Goal: Register for event/course

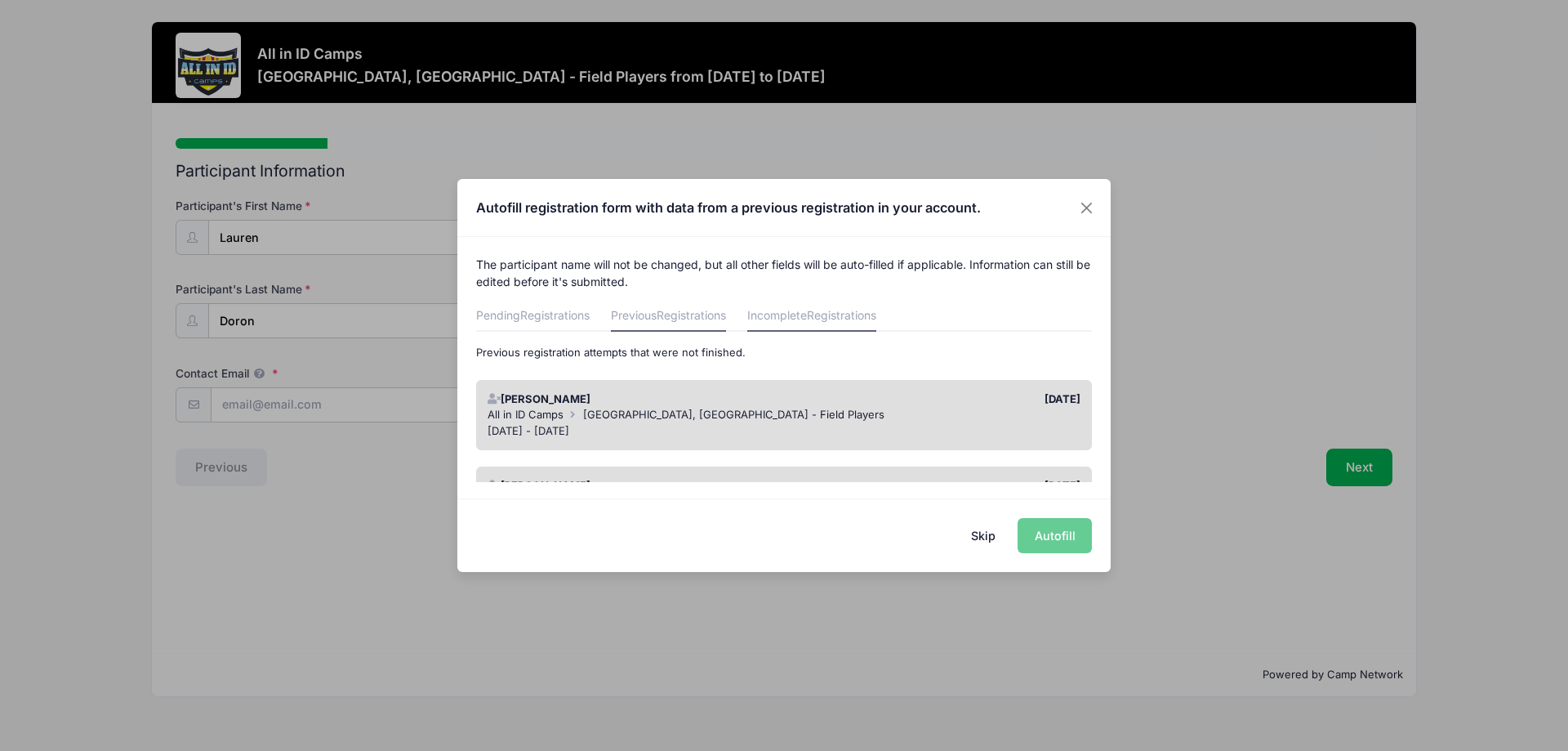
click at [639, 319] on link "Previous Registrations" at bounding box center [667, 317] width 115 height 29
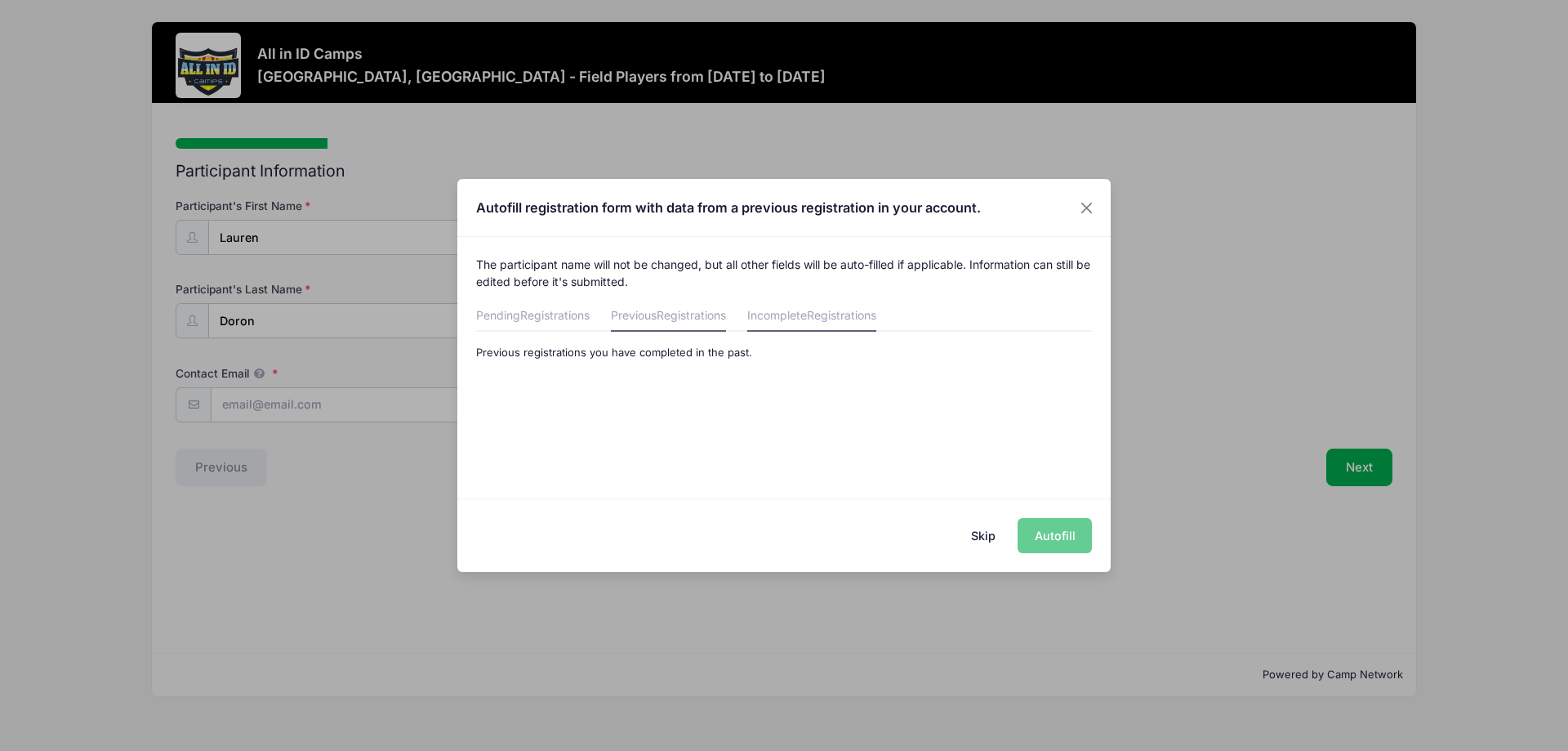
click at [790, 317] on link "Incomplete Registrations" at bounding box center [810, 317] width 129 height 29
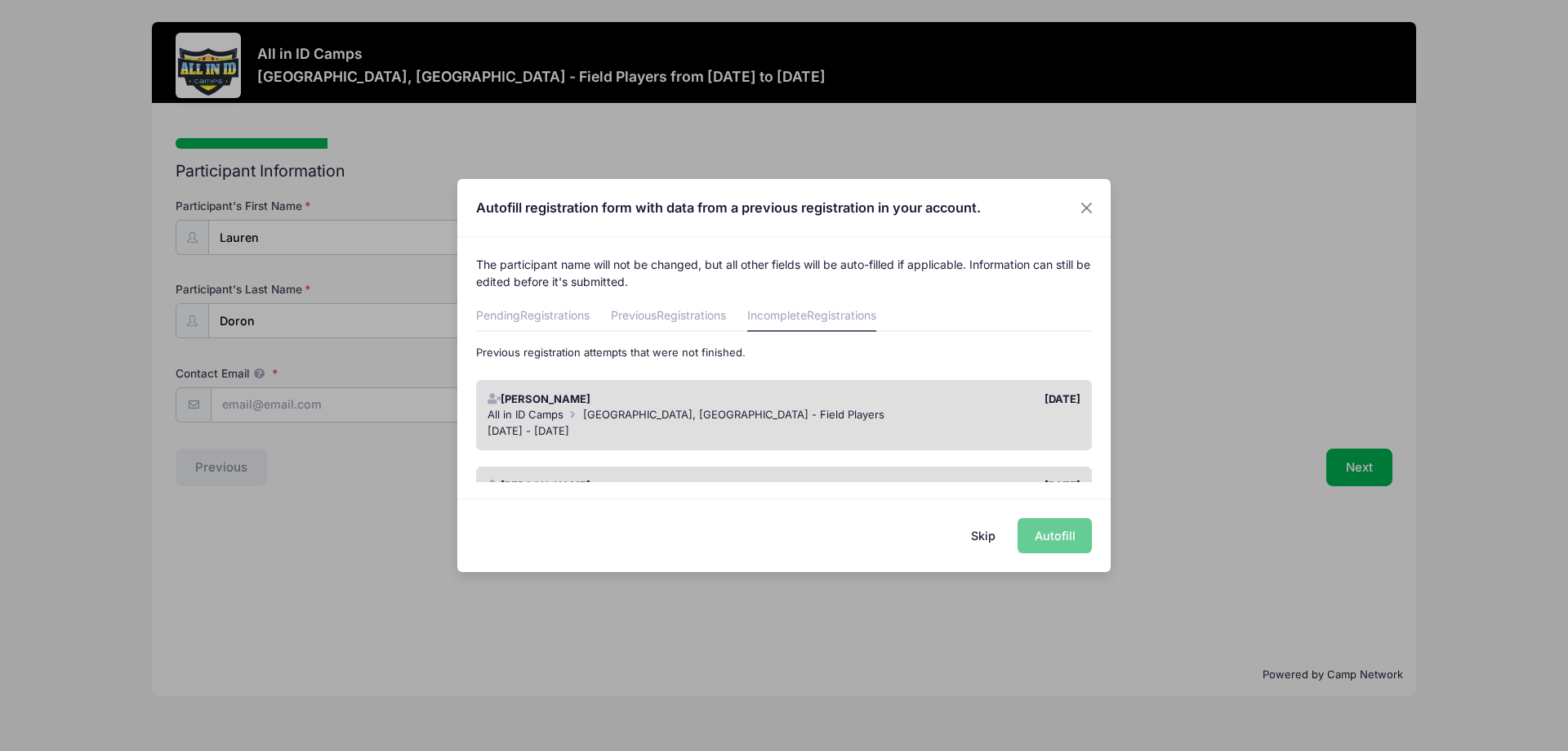
click at [530, 400] on div "Lauren Doron" at bounding box center [631, 400] width 304 height 17
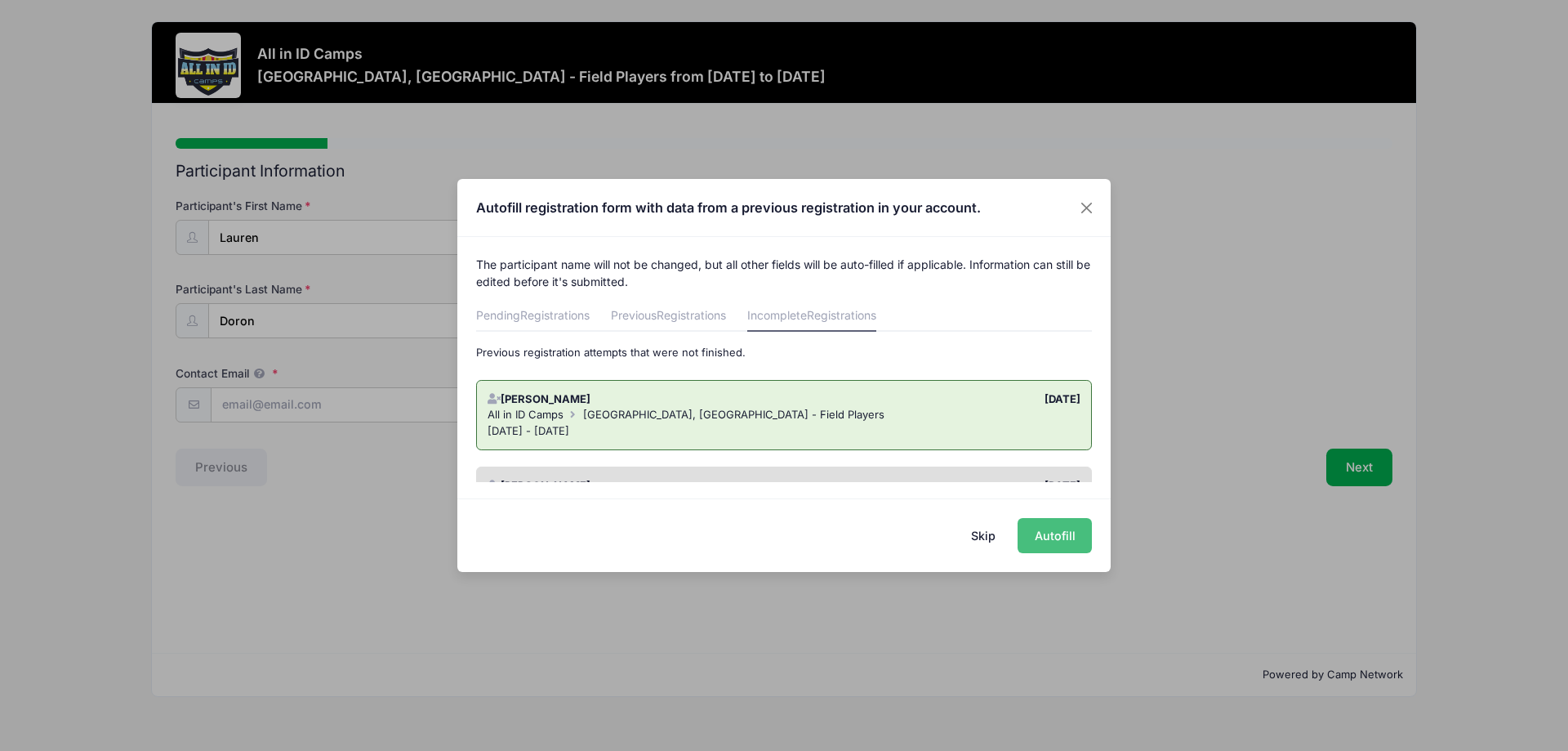
click at [1067, 543] on button "Autofill" at bounding box center [1055, 536] width 75 height 35
type input "[EMAIL_ADDRESS][PERSON_NAME][DOMAIN_NAME]"
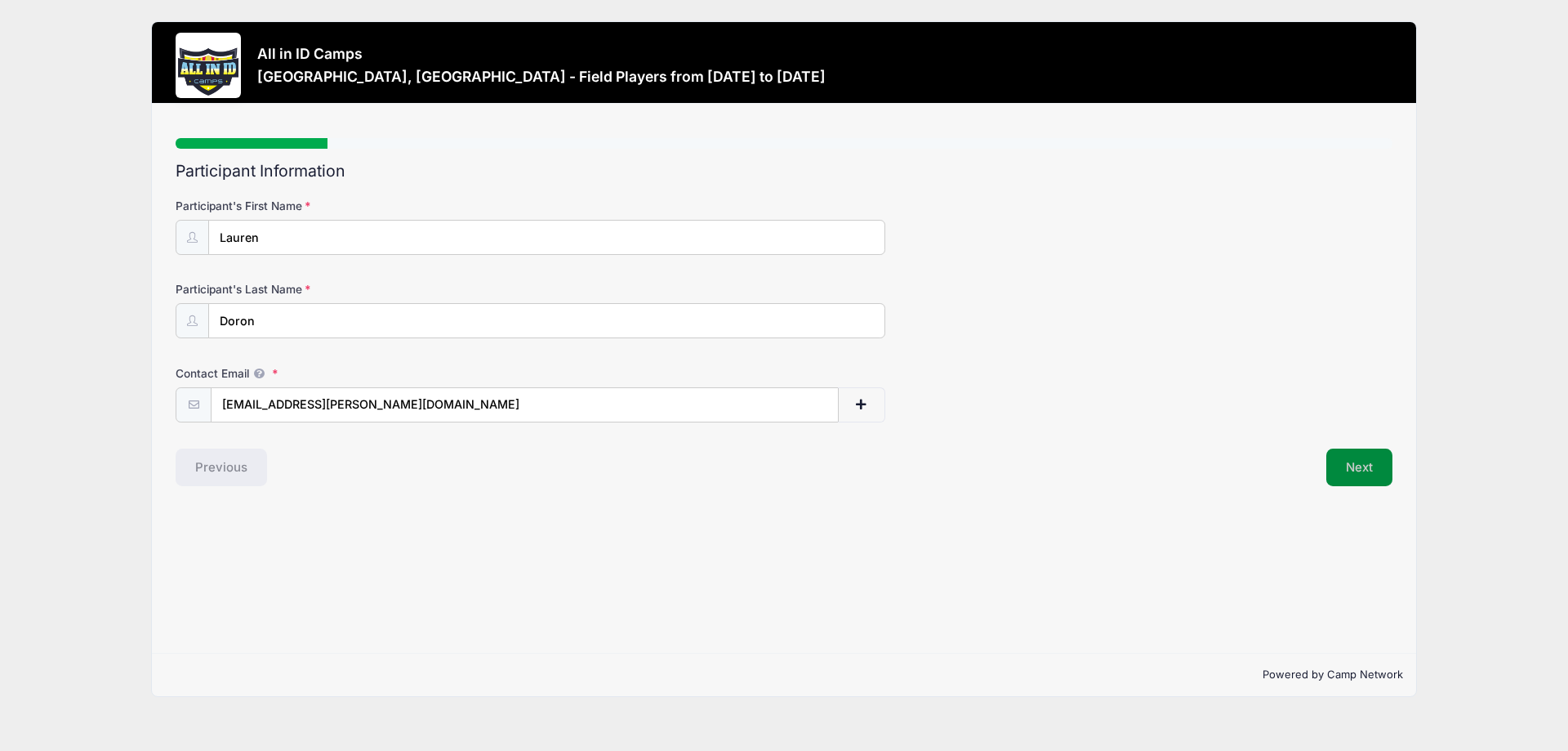
click at [1359, 473] on button "Next" at bounding box center [1358, 467] width 66 height 37
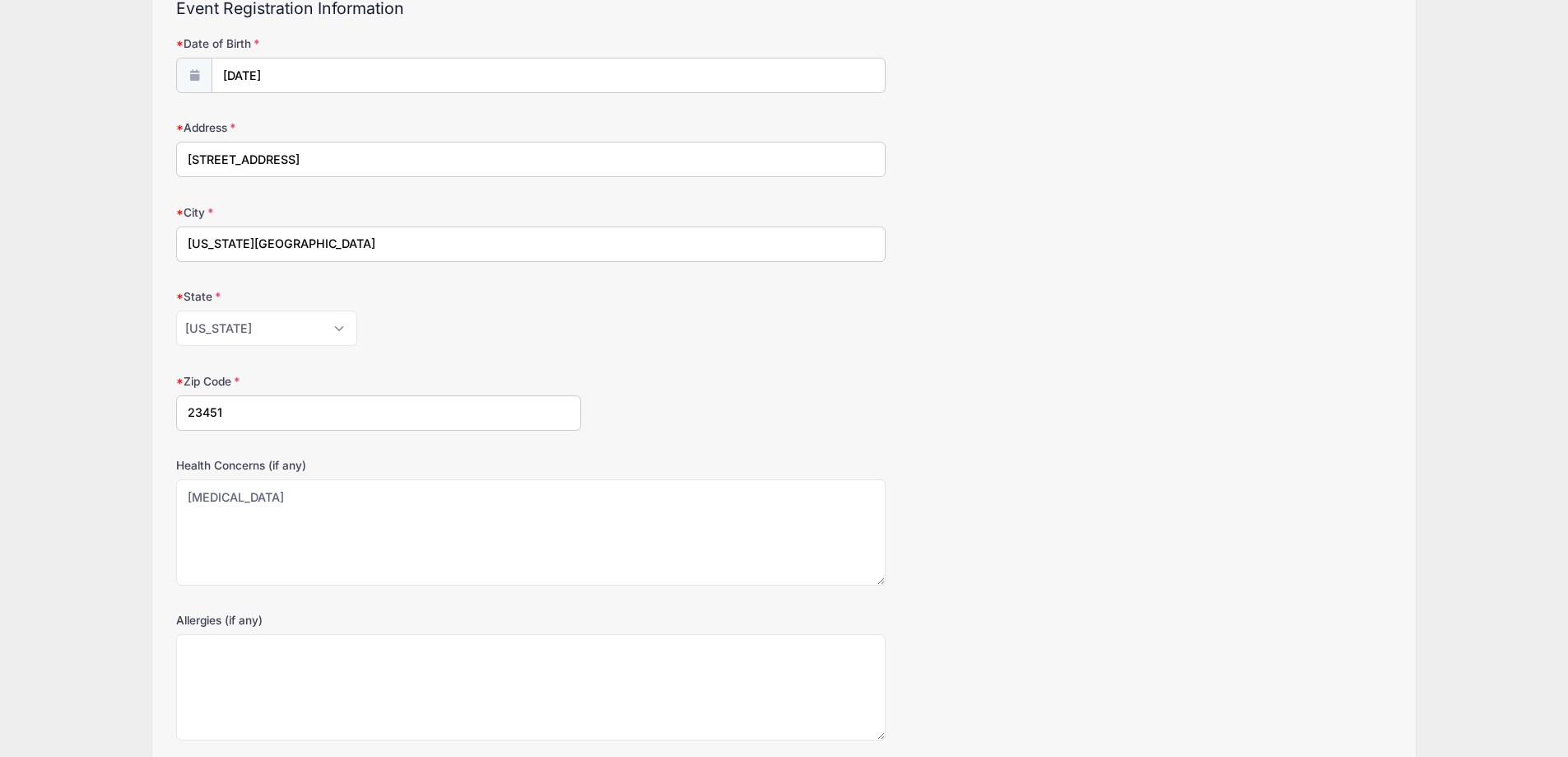
scroll to position [299, 0]
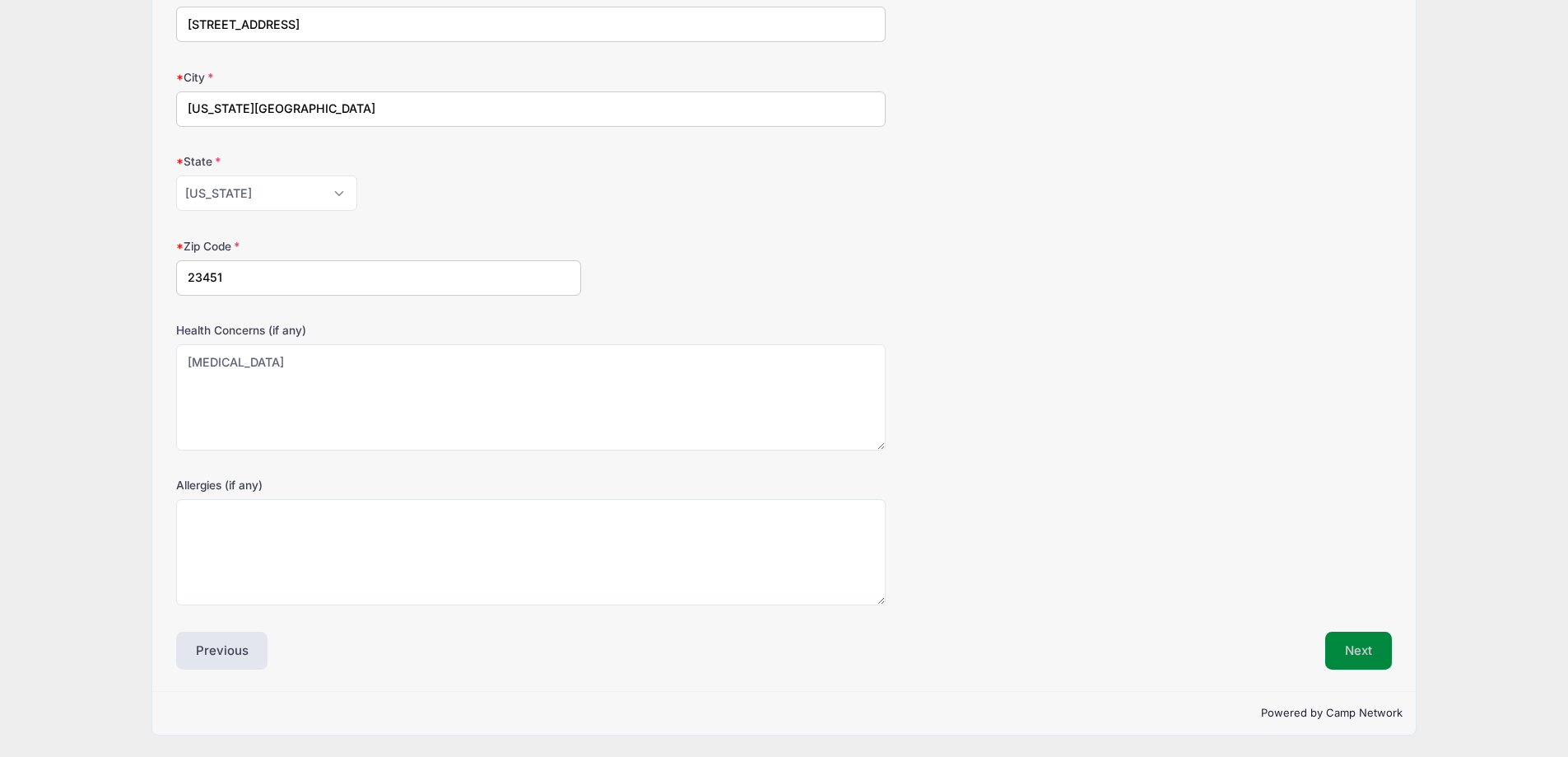
click at [1361, 645] on button "Next" at bounding box center [1358, 650] width 66 height 38
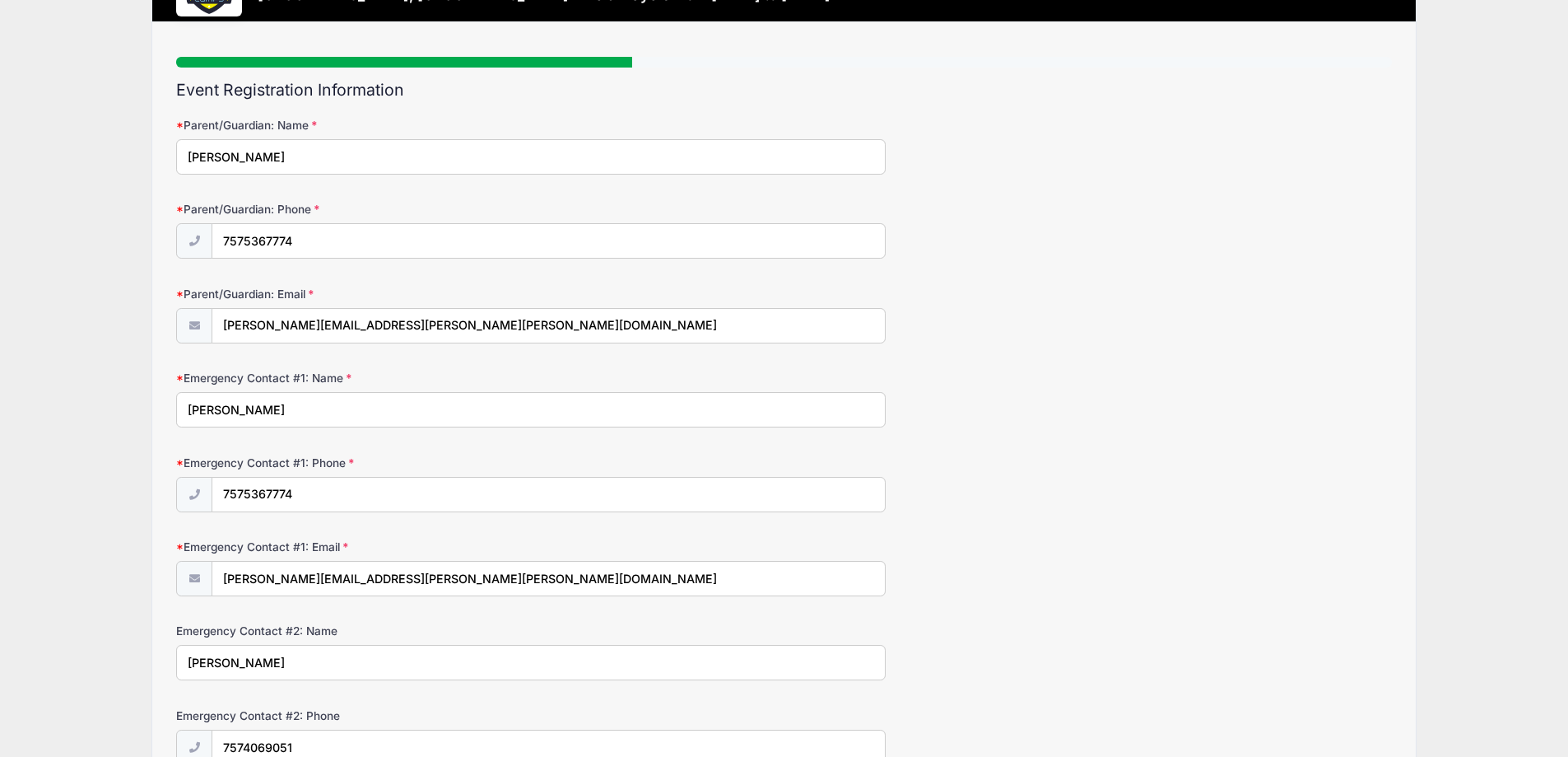
scroll to position [327, 0]
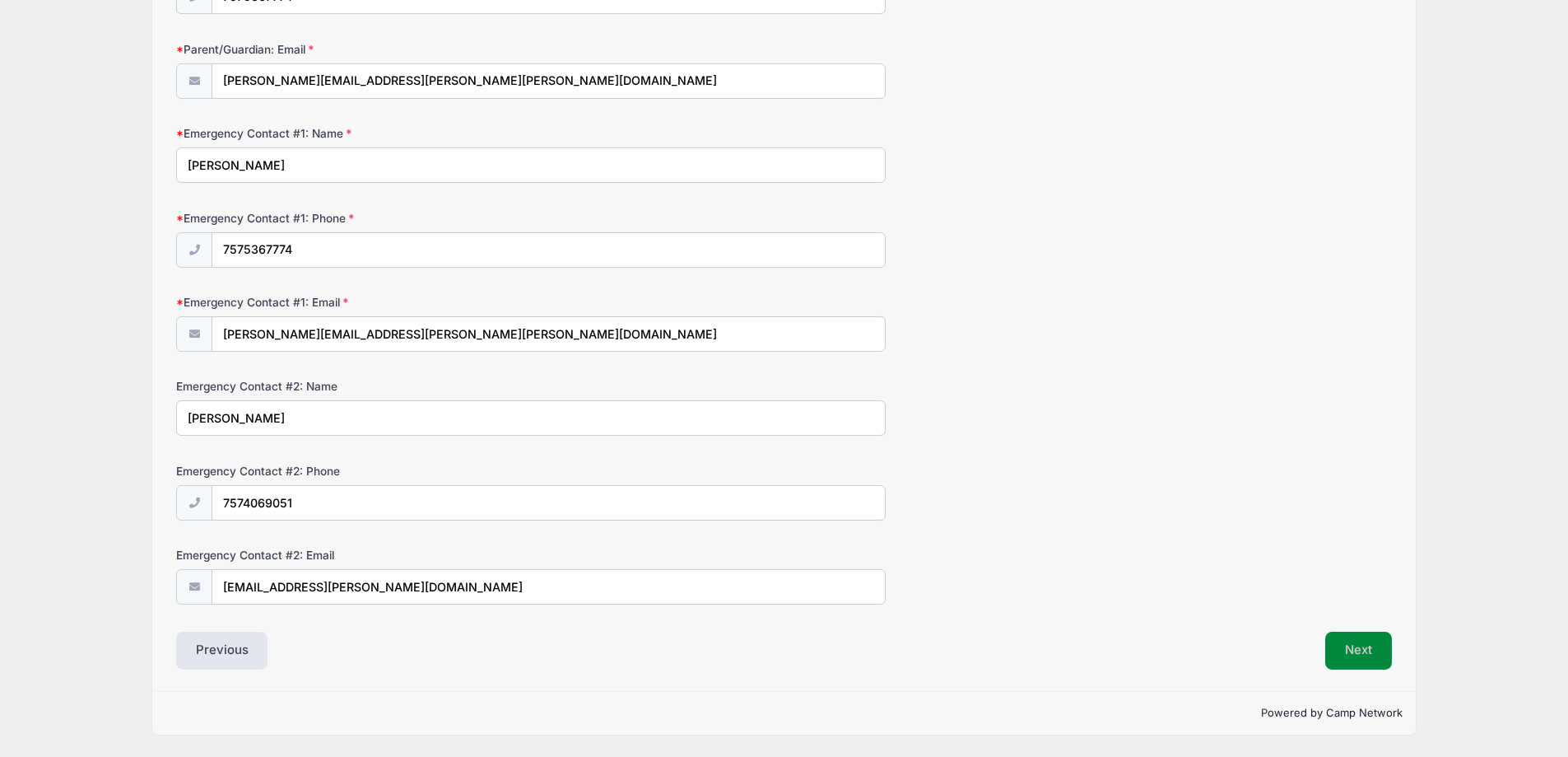
click at [1351, 648] on button "Next" at bounding box center [1358, 650] width 66 height 38
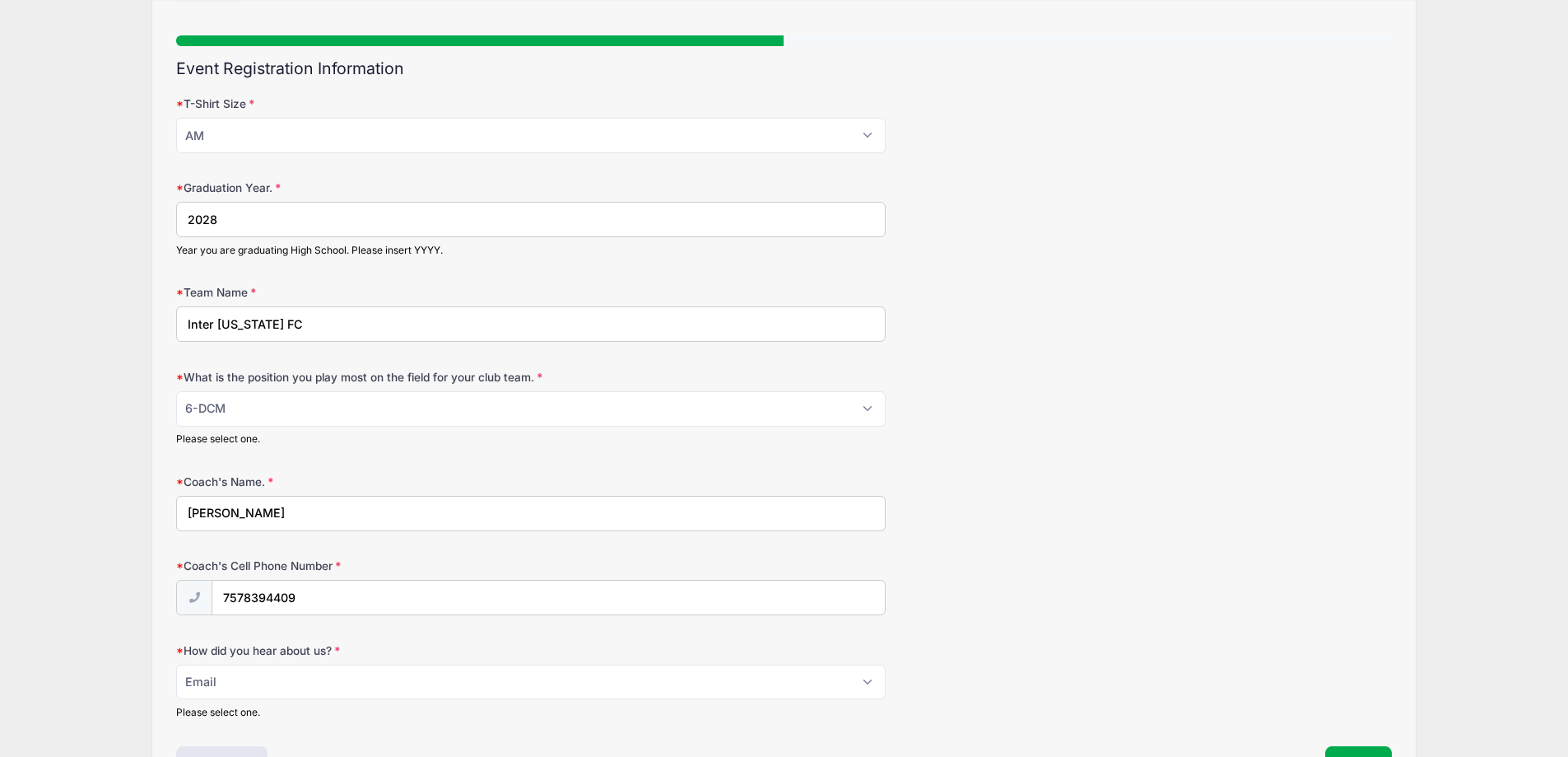
scroll to position [164, 0]
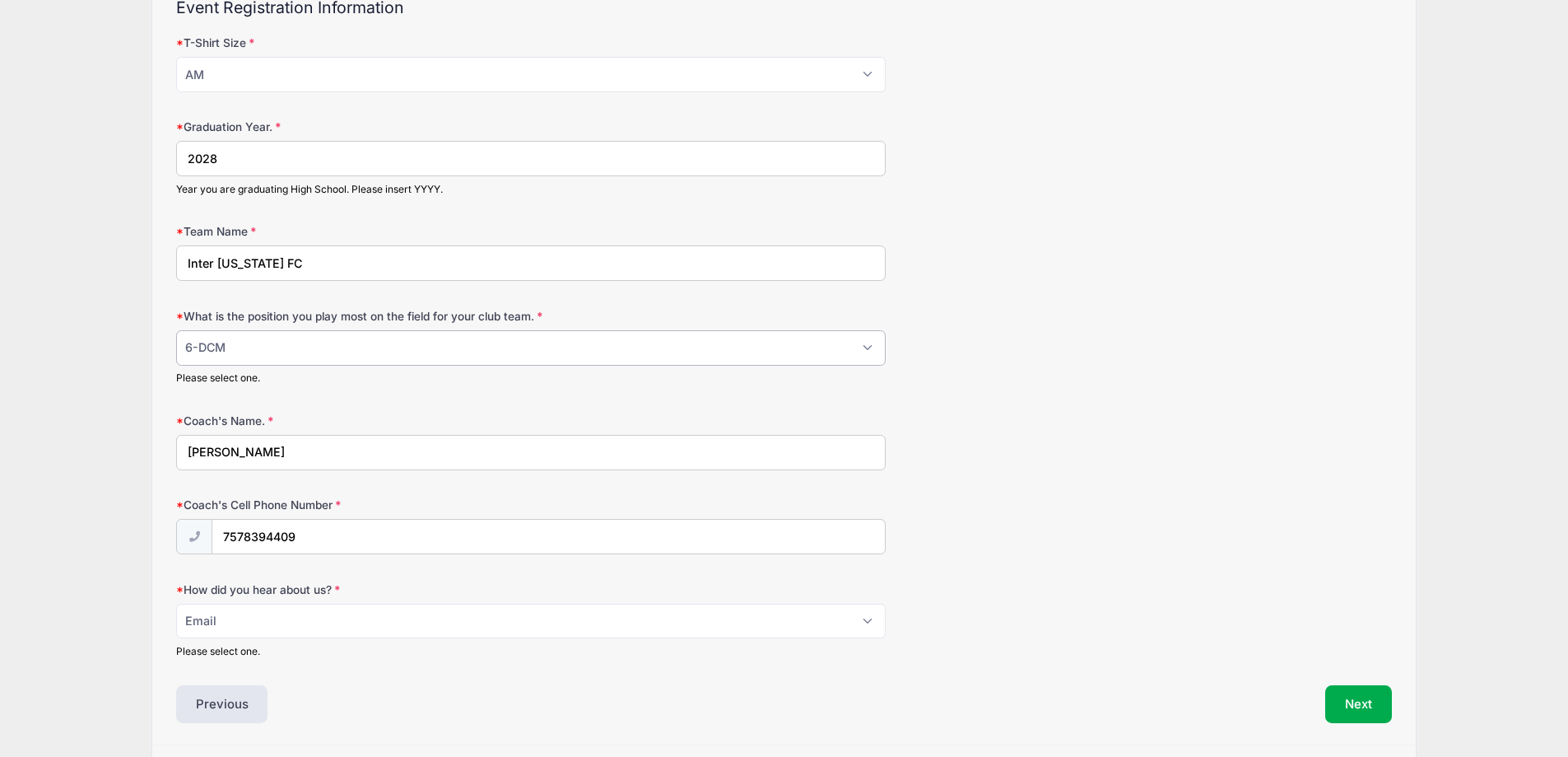
click at [282, 348] on select "Please Select 1-GK 2-RB 3-LB 4-CB 5-CB 6-DCM 7- Right Winger 8- CM 9-Striker 10…" at bounding box center [530, 348] width 709 height 36
click at [176, 331] on select "Please Select 1-GK 2-RB 3-LB 4-CB 5-CB 6-DCM 7- Right Winger 8- CM 9-Striker 10…" at bounding box center [530, 348] width 709 height 36
click at [975, 442] on div "Coach's Name. Danny Ngyuen" at bounding box center [784, 441] width 1216 height 57
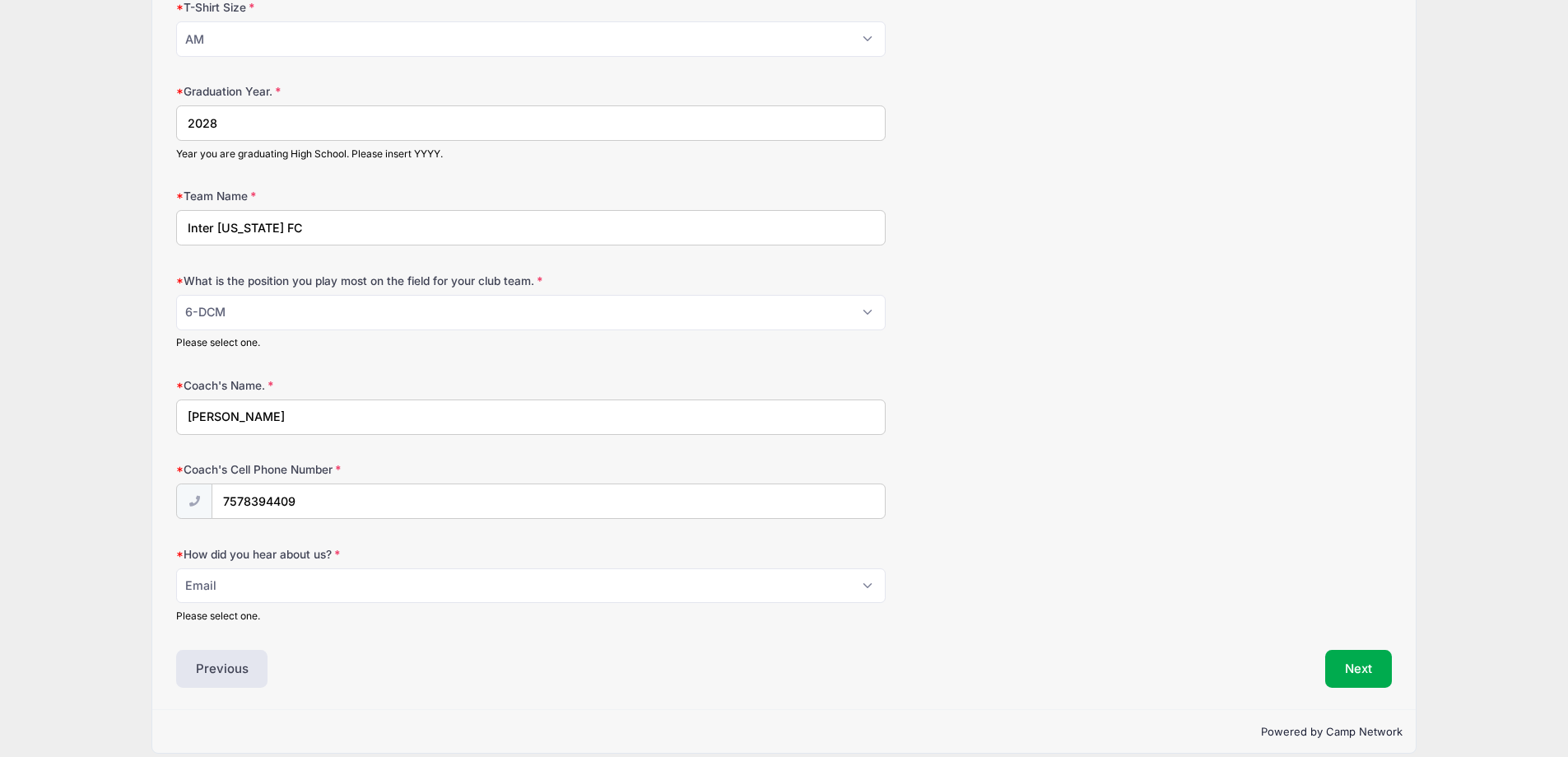
scroll to position [219, 0]
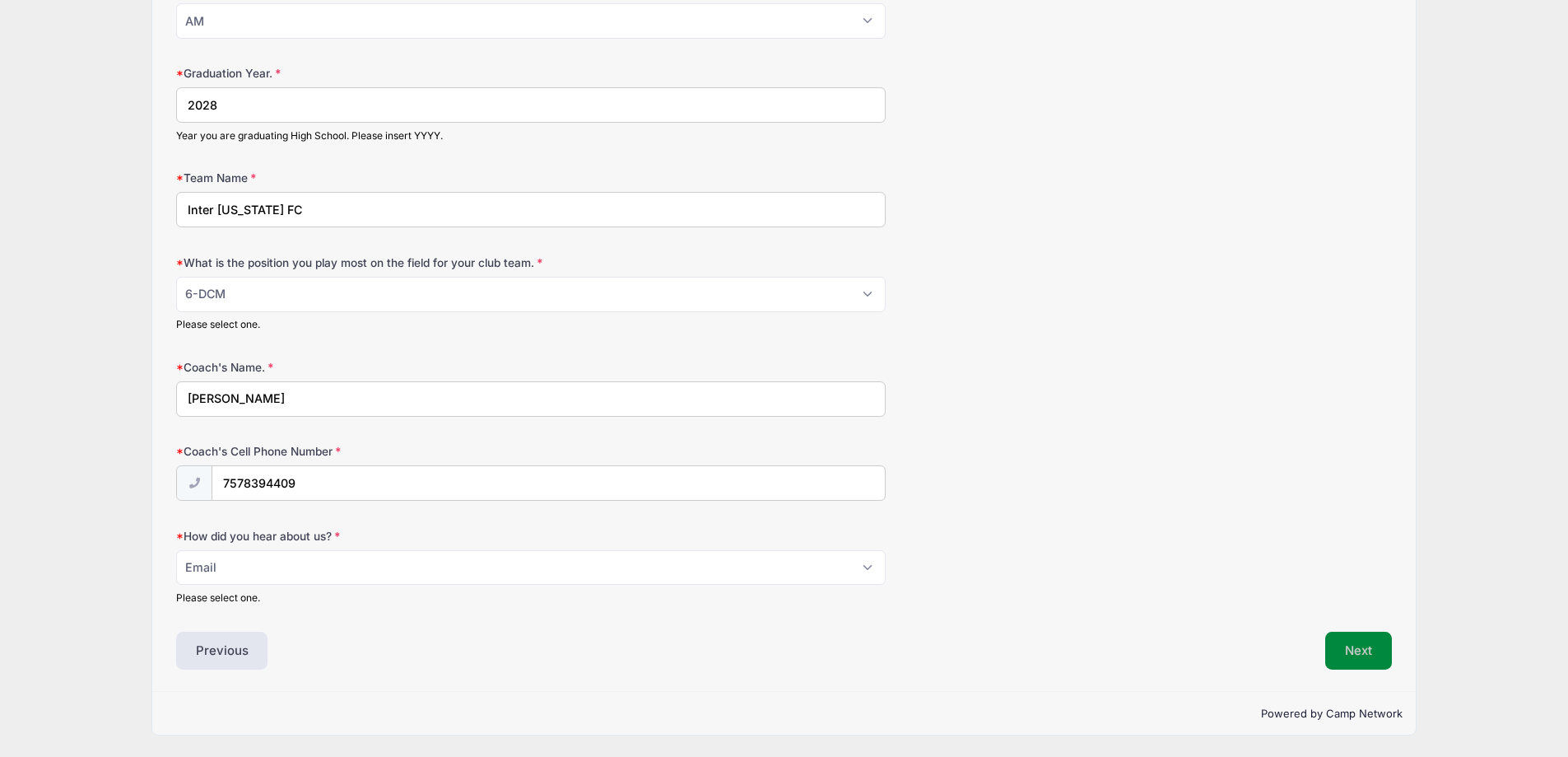
click at [1353, 649] on button "Next" at bounding box center [1358, 650] width 66 height 38
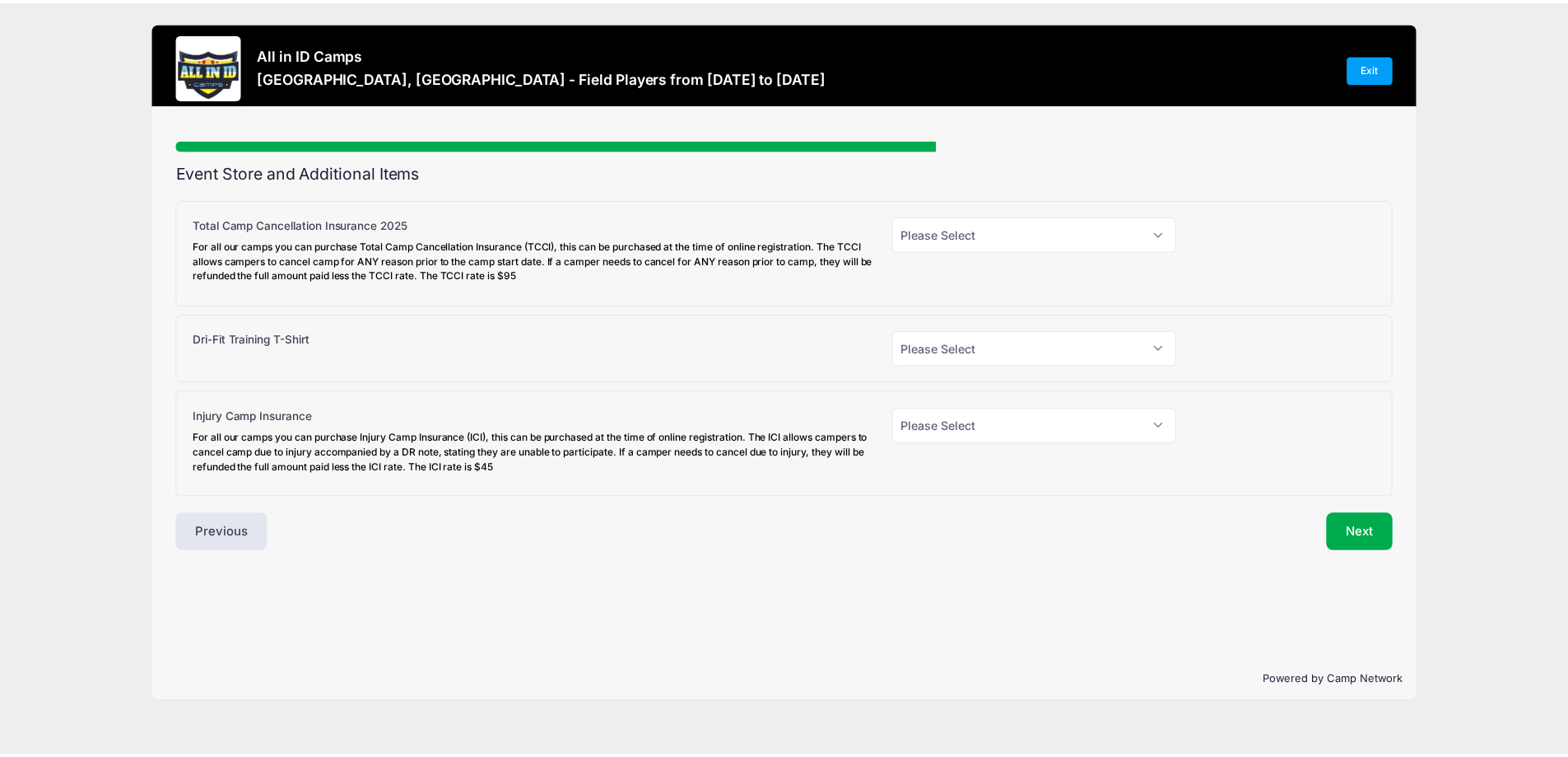
scroll to position [0, 0]
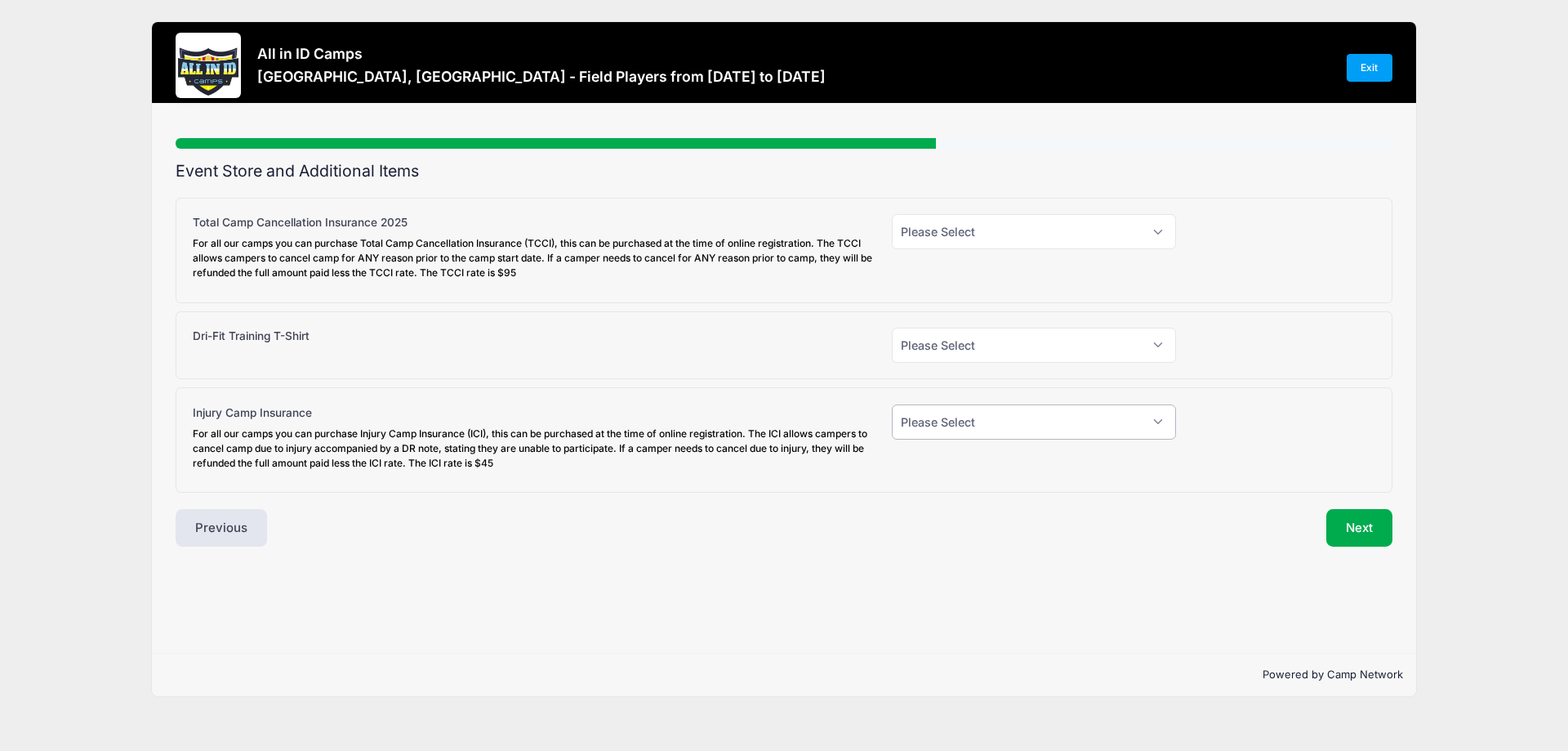
click at [996, 426] on select "Please Select Yes (+$45.00) No" at bounding box center [1034, 422] width 285 height 35
select select "1"
click at [892, 404] on select "Please Select Yes (+$45.00) No" at bounding box center [1034, 422] width 285 height 35
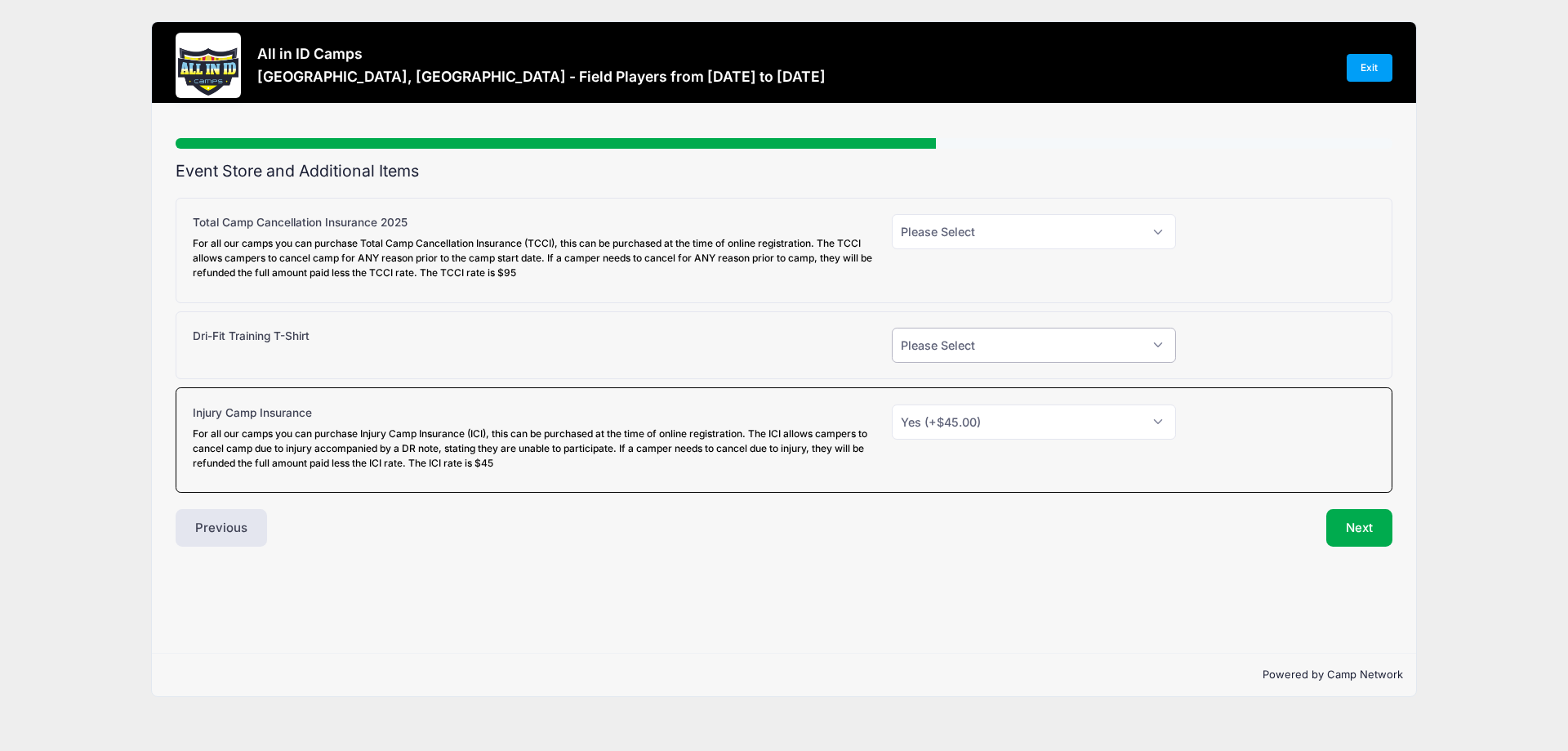
click at [955, 340] on select "Please Select Yes (+$30.00) No" at bounding box center [1034, 346] width 285 height 35
select select "1"
click at [892, 328] on select "Please Select Yes (+$30.00) No" at bounding box center [1034, 346] width 285 height 35
click at [1354, 527] on button "Next" at bounding box center [1358, 527] width 66 height 37
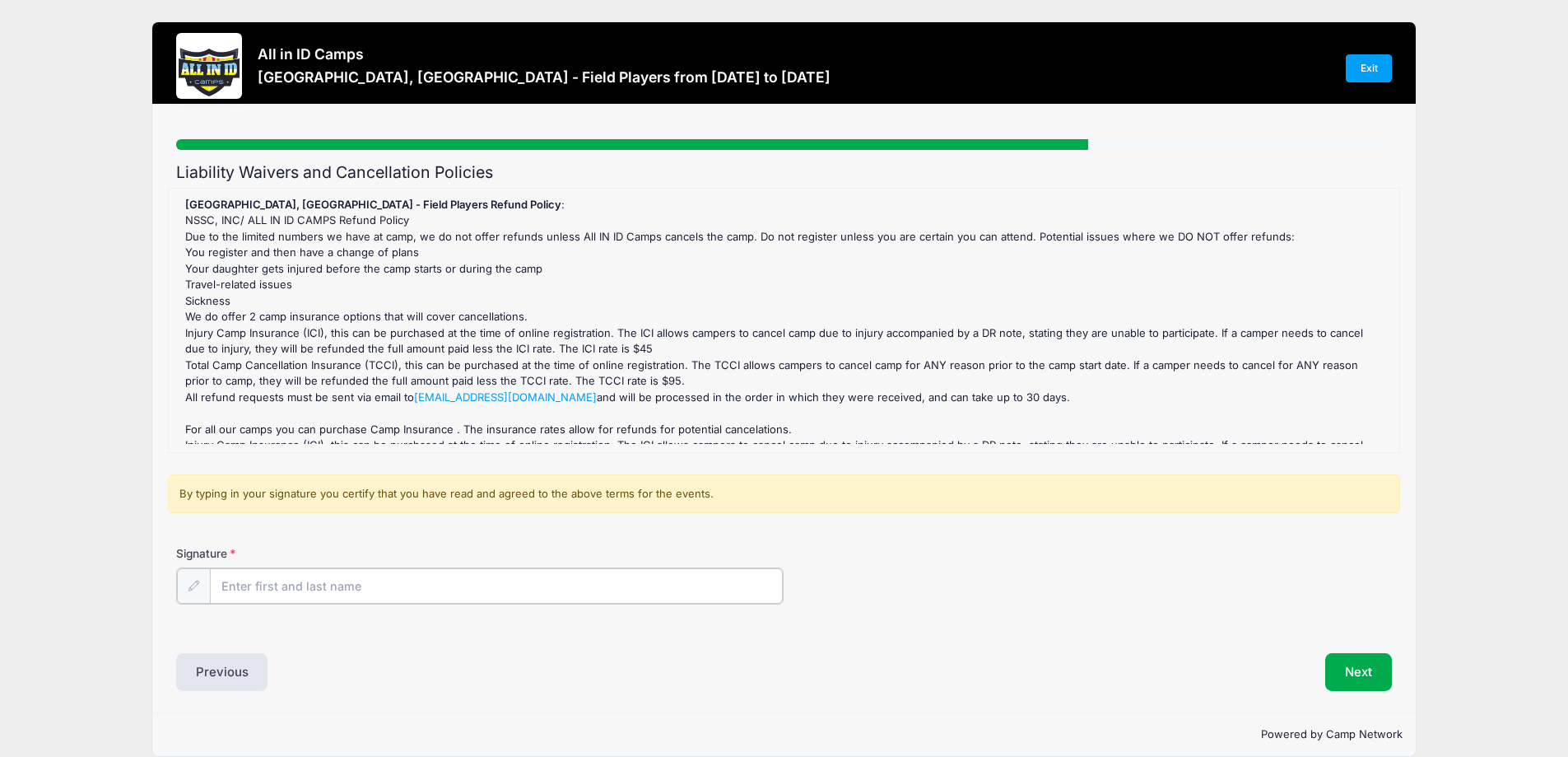
click at [381, 593] on input "Signature" at bounding box center [497, 586] width 574 height 36
type input "Amy Doron"
click at [1350, 670] on button "Next" at bounding box center [1358, 670] width 66 height 38
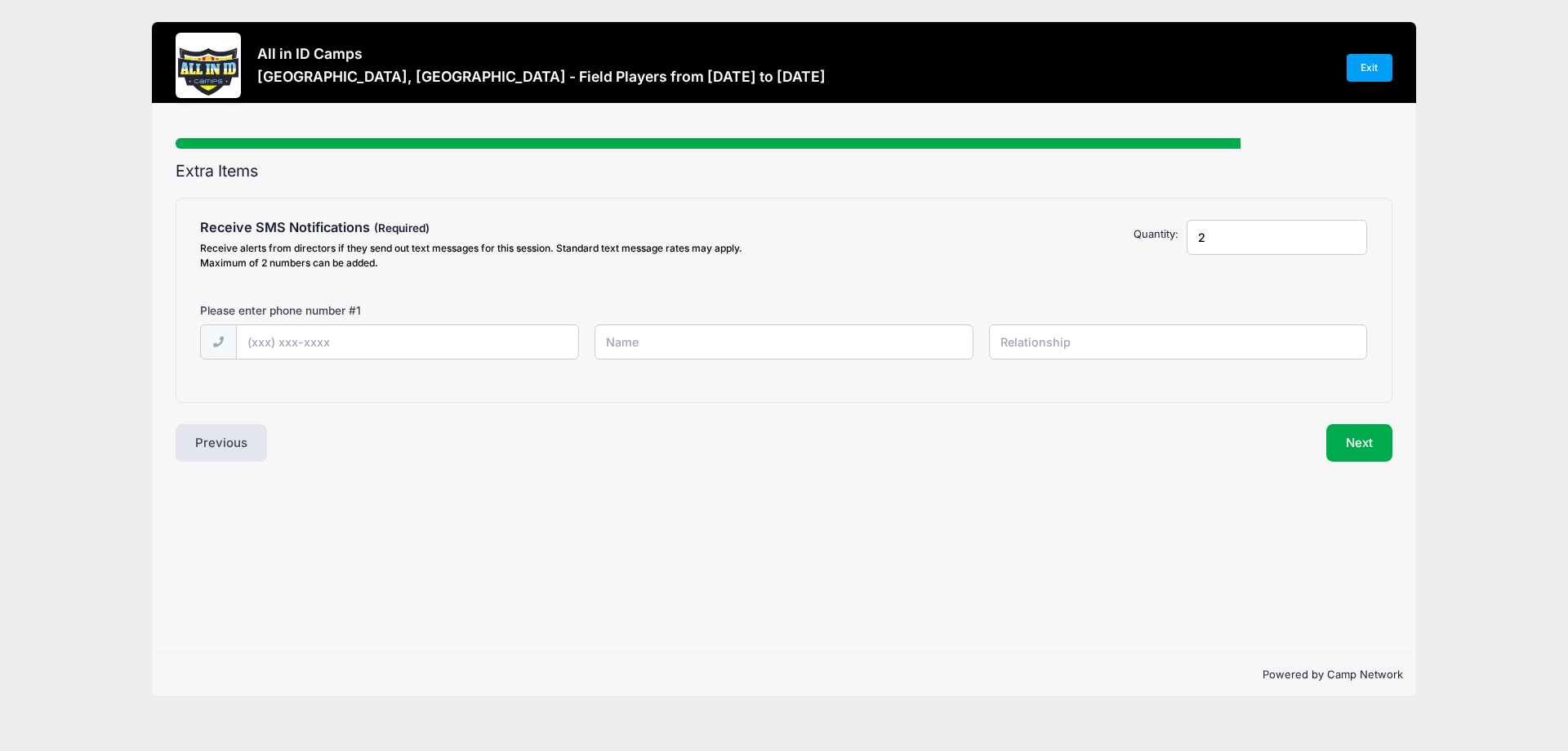
type input "2"
click at [1347, 235] on input "2" at bounding box center [1277, 238] width 182 height 35
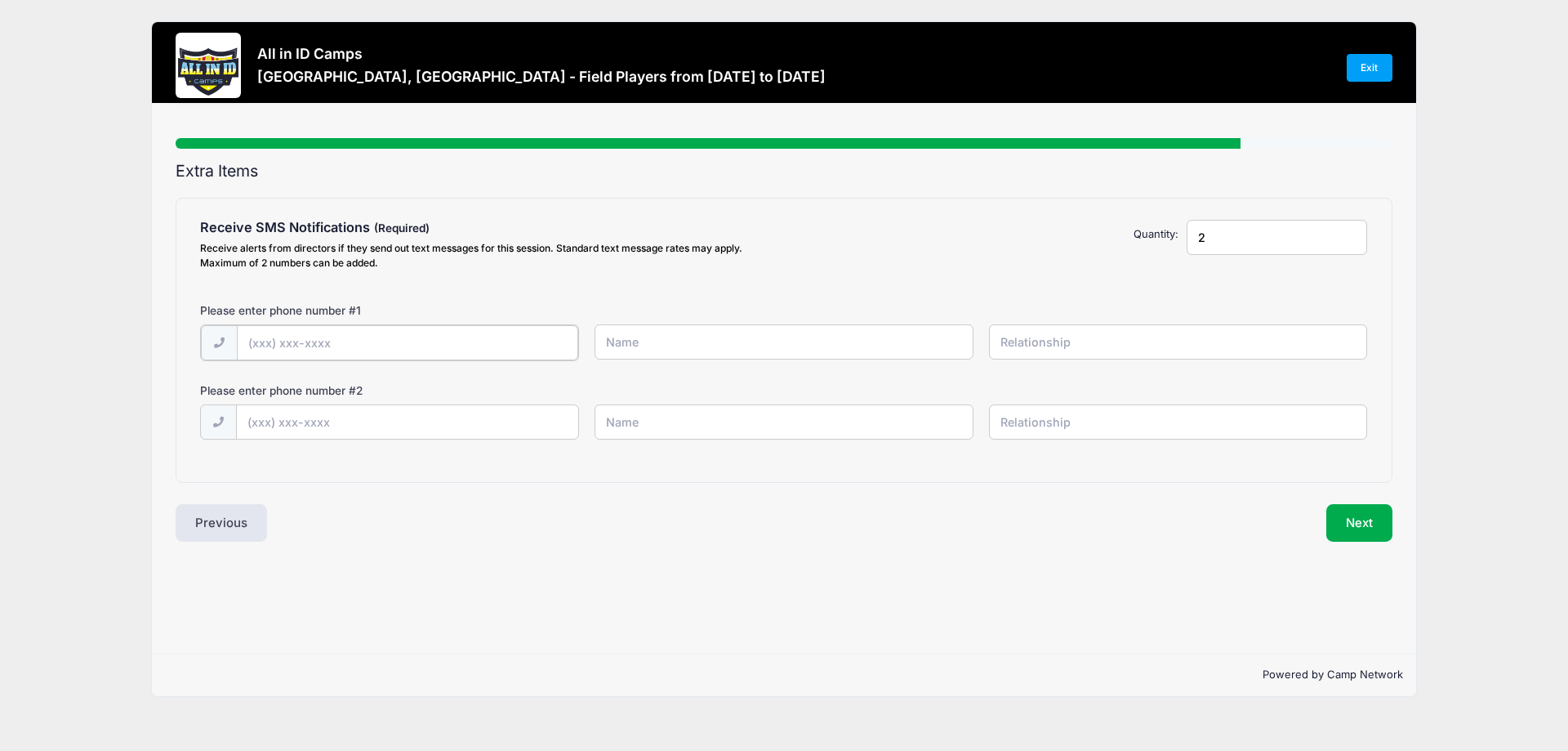
click at [299, 349] on input "text" at bounding box center [407, 343] width 341 height 35
type input "(757) 536-7774"
click at [678, 344] on input "text" at bounding box center [783, 342] width 378 height 35
type input "Amy Doron"
click at [1084, 346] on input "text" at bounding box center [1177, 342] width 378 height 35
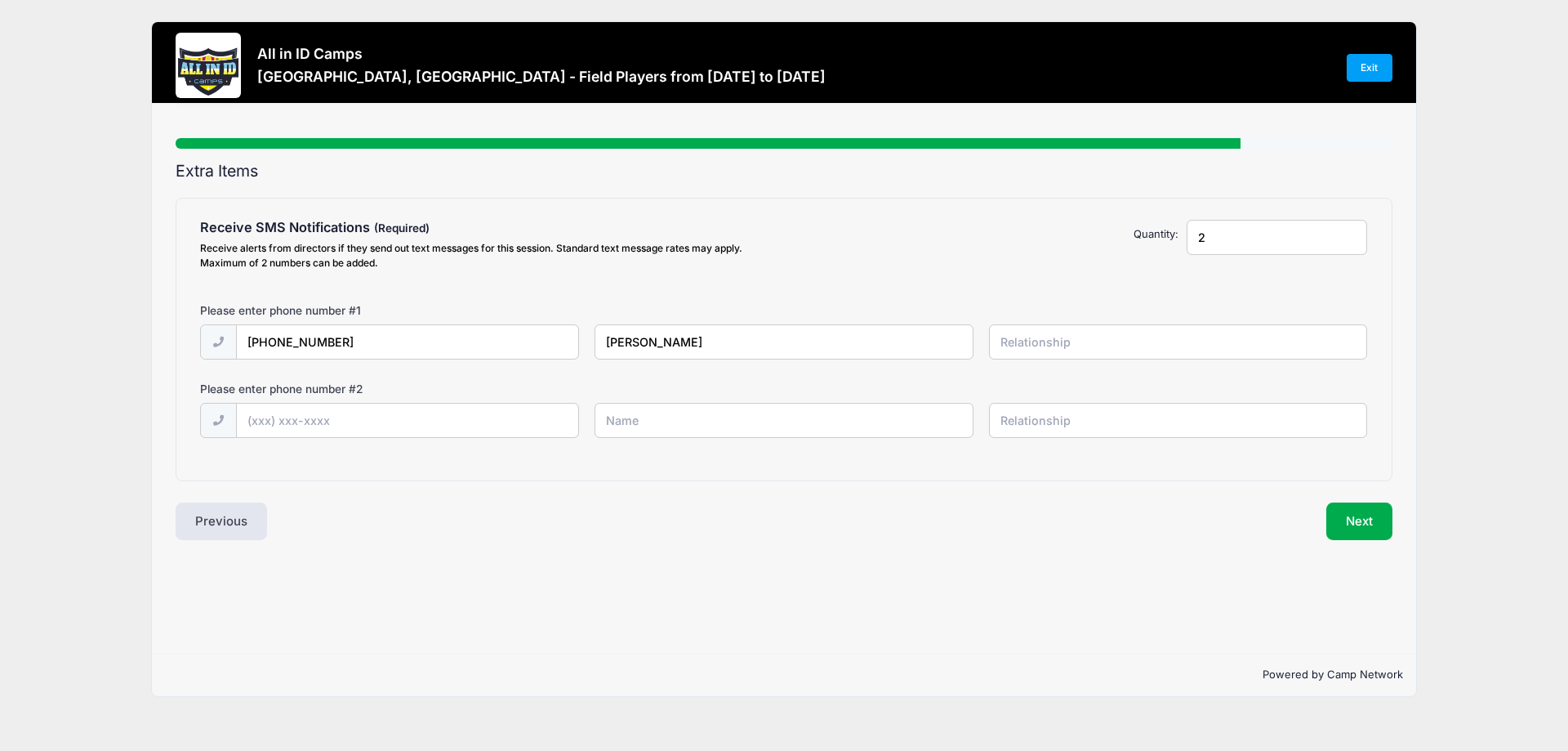
type input "Mom"
click at [325, 421] on input "text" at bounding box center [407, 421] width 341 height 35
click at [364, 431] on input "text" at bounding box center [407, 421] width 341 height 35
type input "(757) 406-9051"
click at [605, 421] on input "text" at bounding box center [783, 420] width 378 height 35
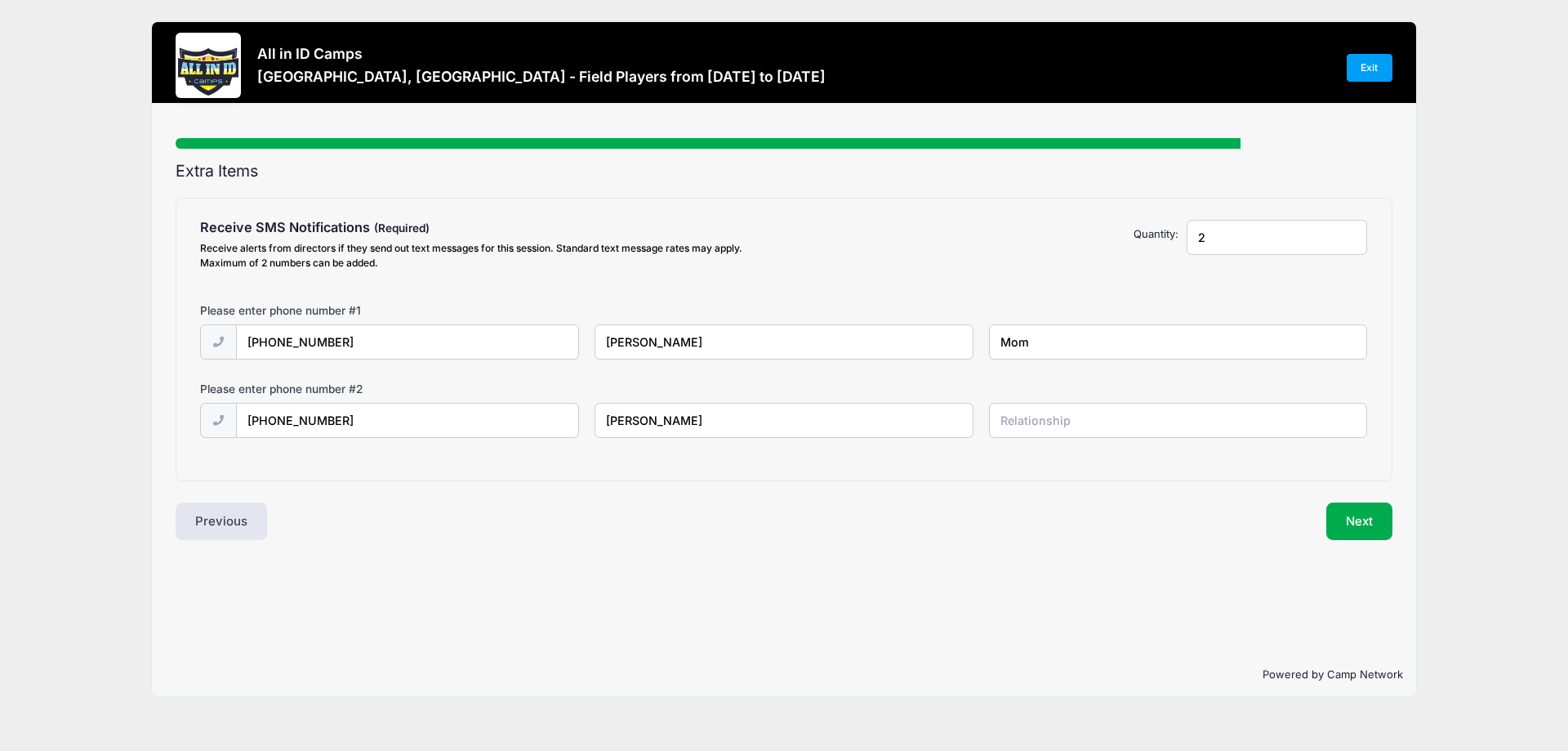
type input "Sagie Doron"
type input "Dad"
click at [1364, 528] on button "Next" at bounding box center [1358, 521] width 66 height 37
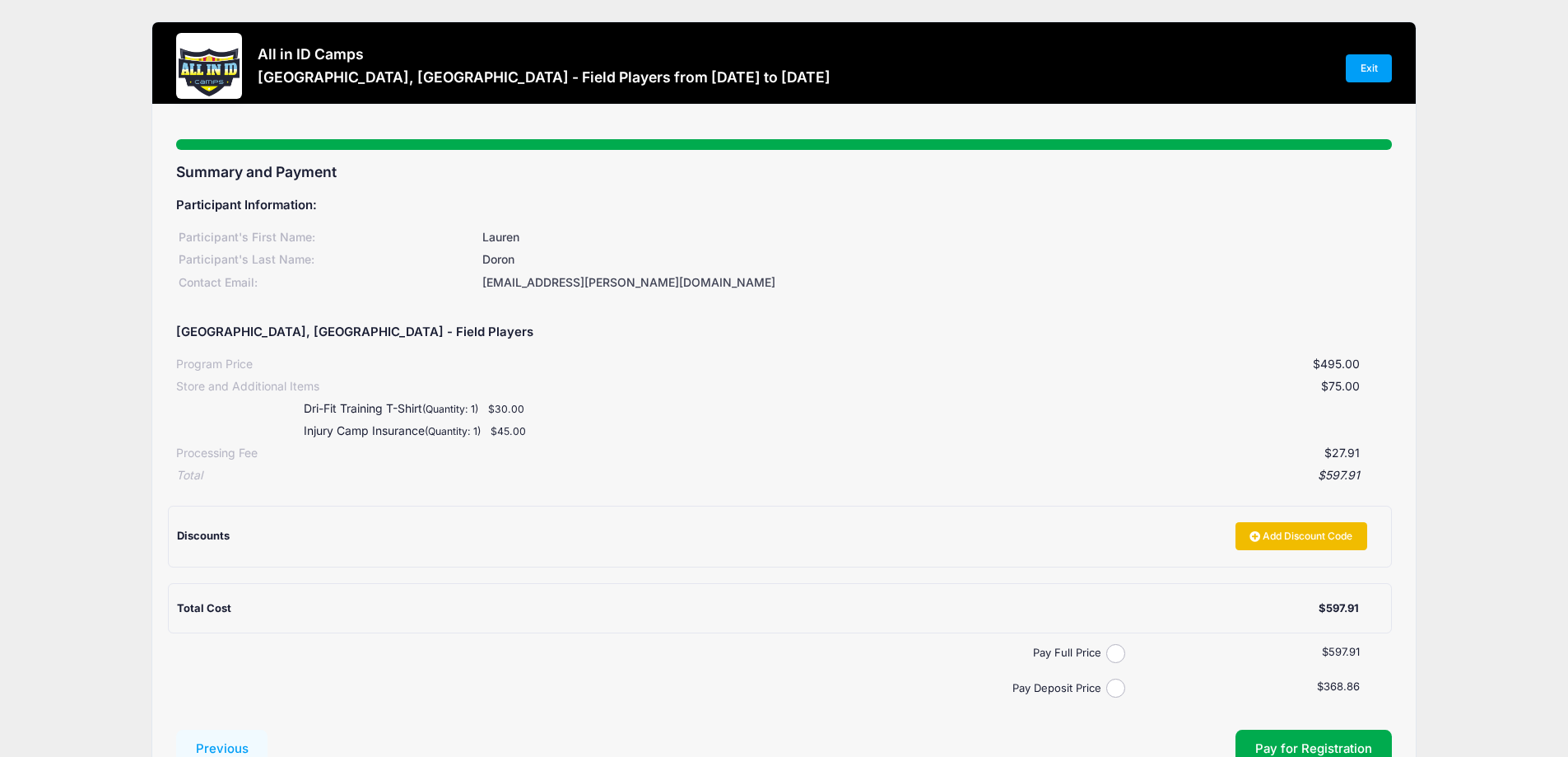
click at [1256, 535] on link "Add Discount Code" at bounding box center [1301, 536] width 132 height 28
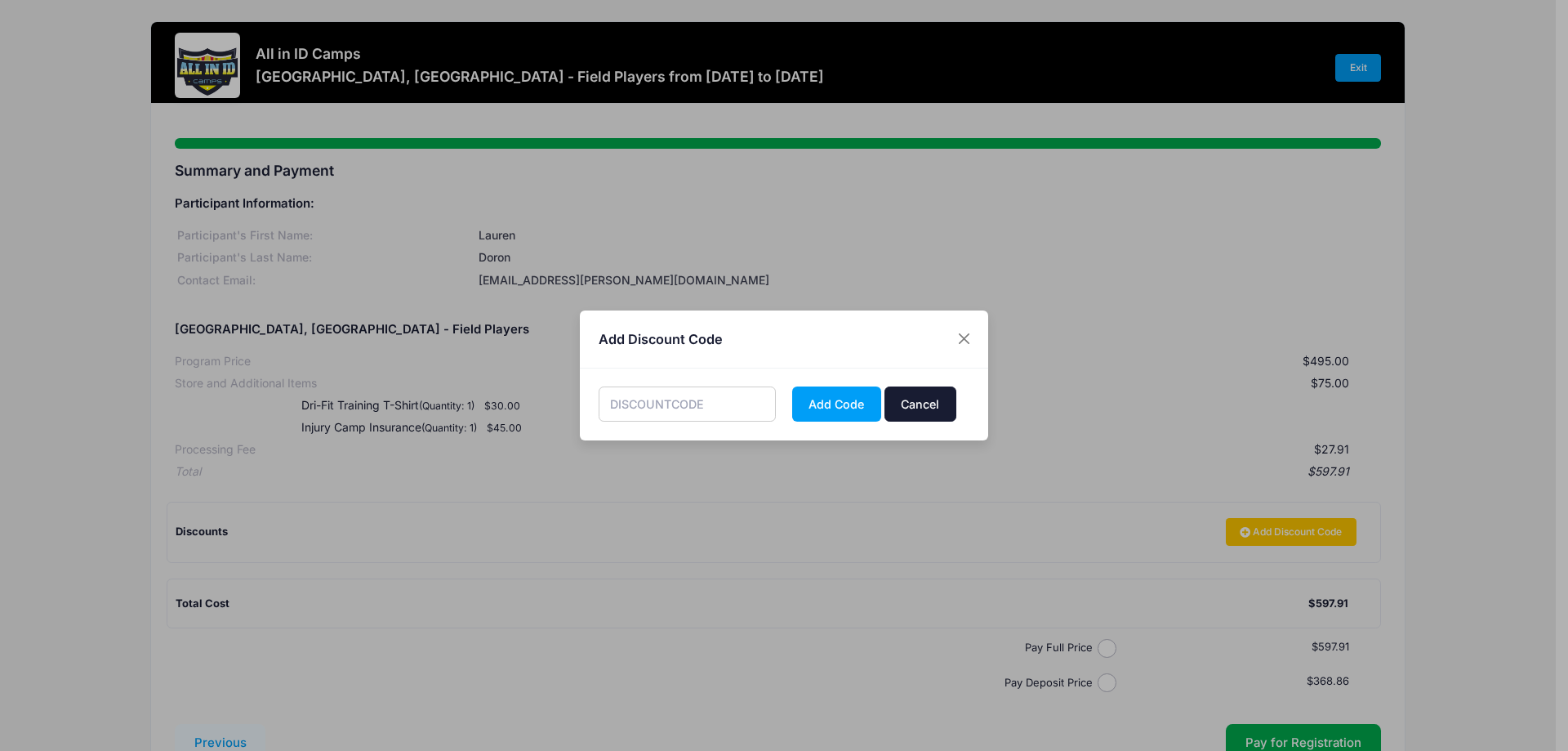
click at [927, 414] on button "Cancel" at bounding box center [919, 404] width 72 height 35
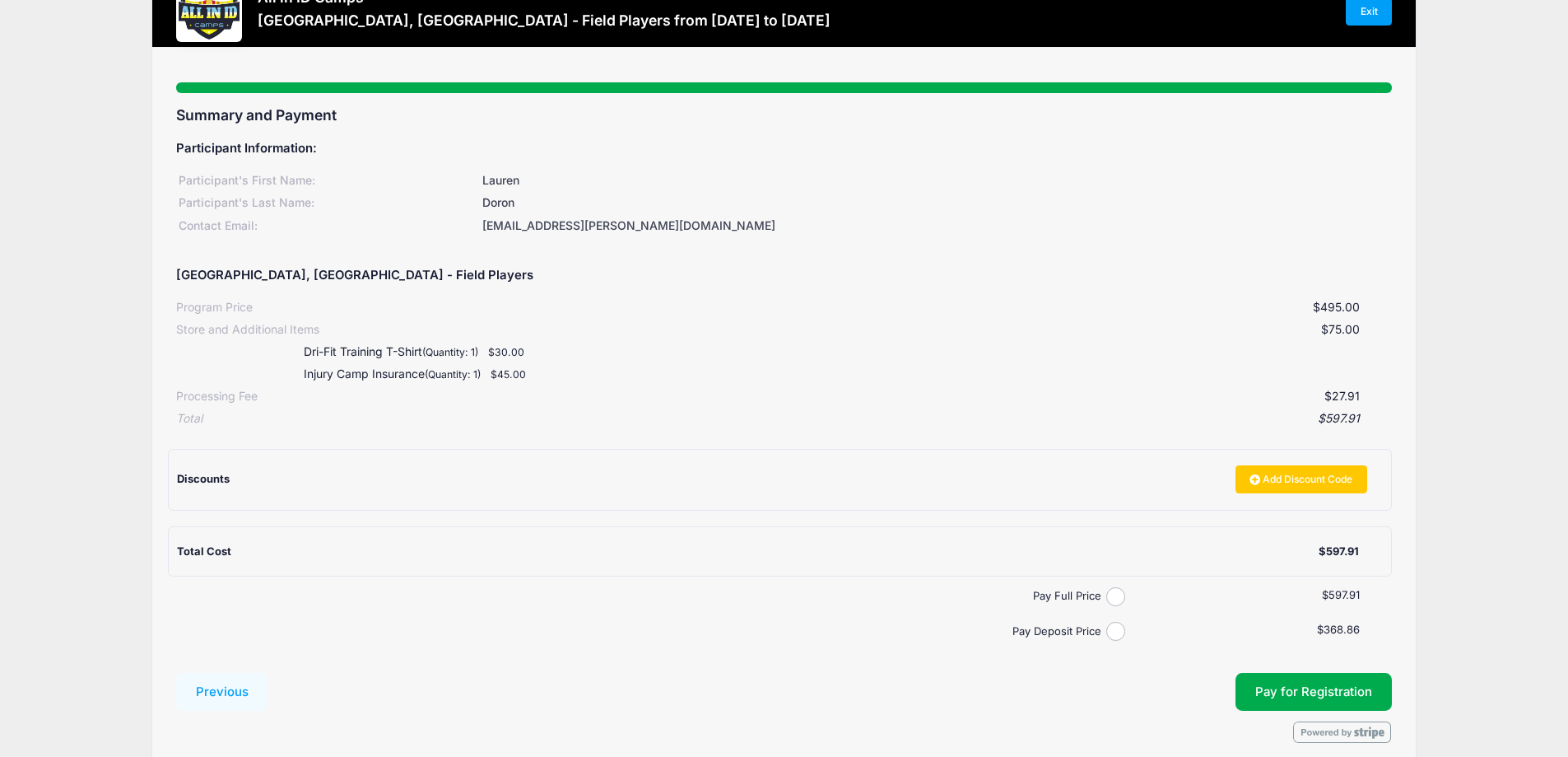
scroll to position [130, 0]
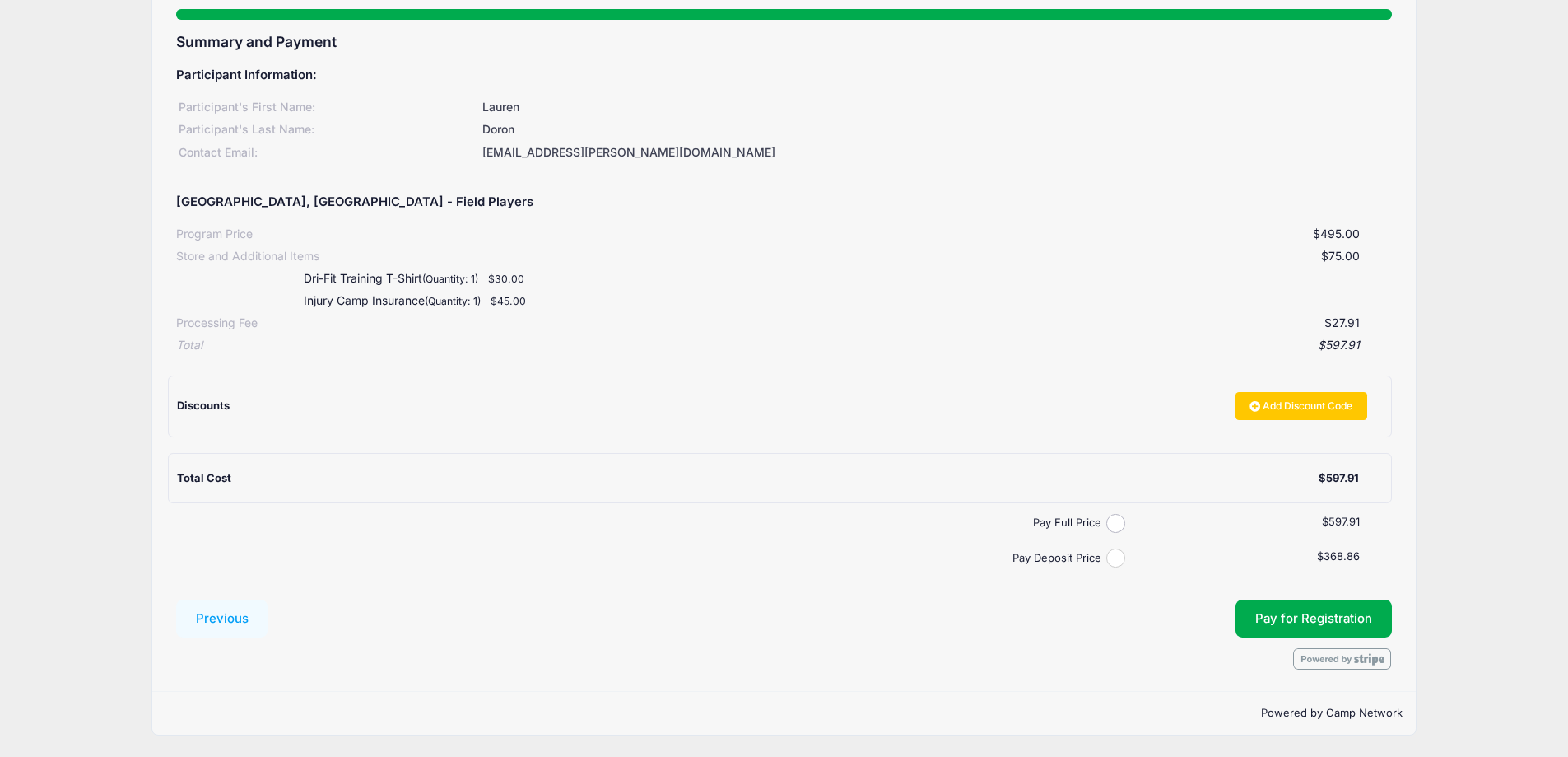
click at [1114, 559] on input "Pay Deposit Price" at bounding box center [1115, 557] width 19 height 19
radio input "true"
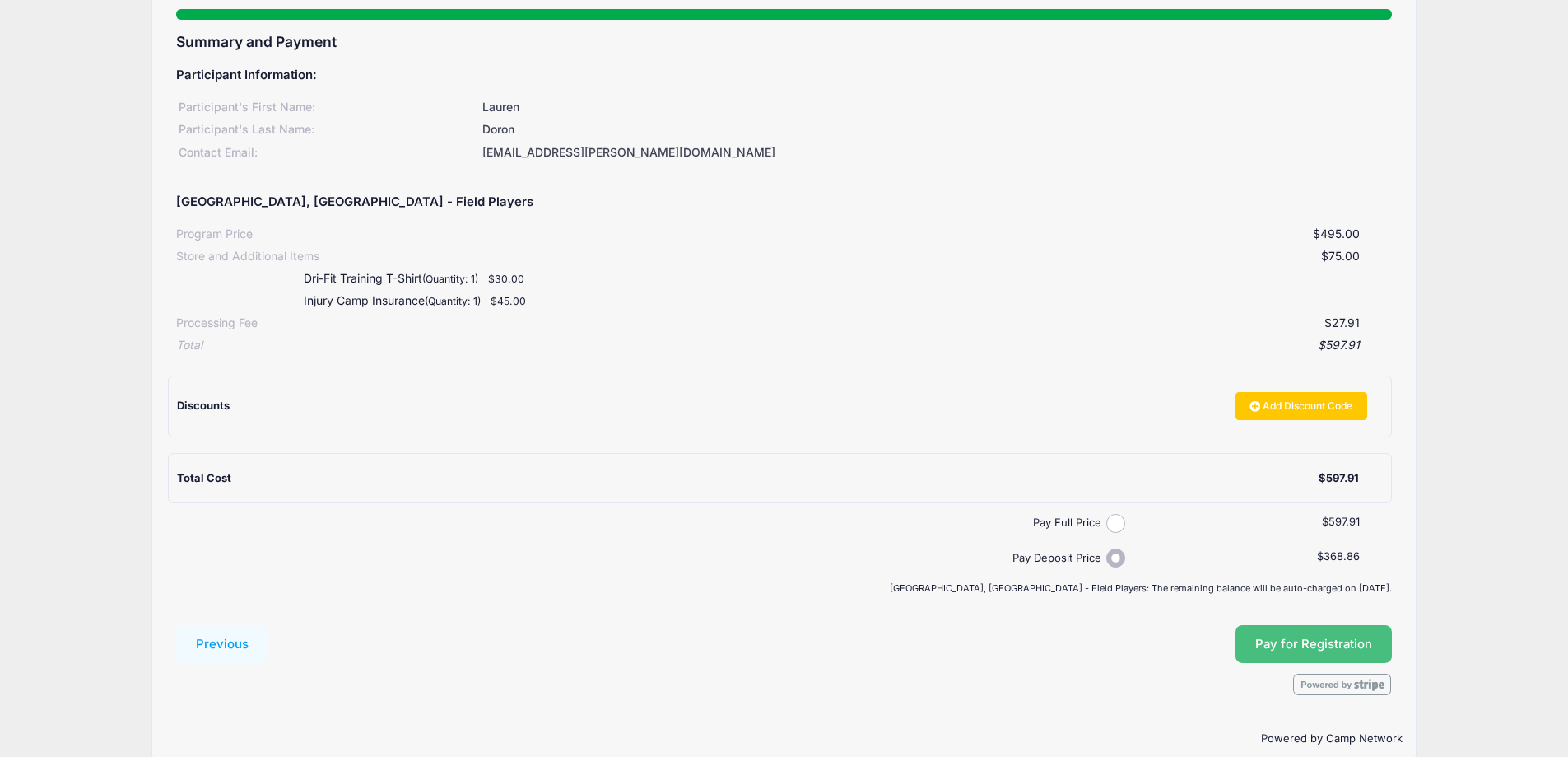
click at [1297, 640] on button "Pay for Registration" at bounding box center [1314, 644] width 156 height 38
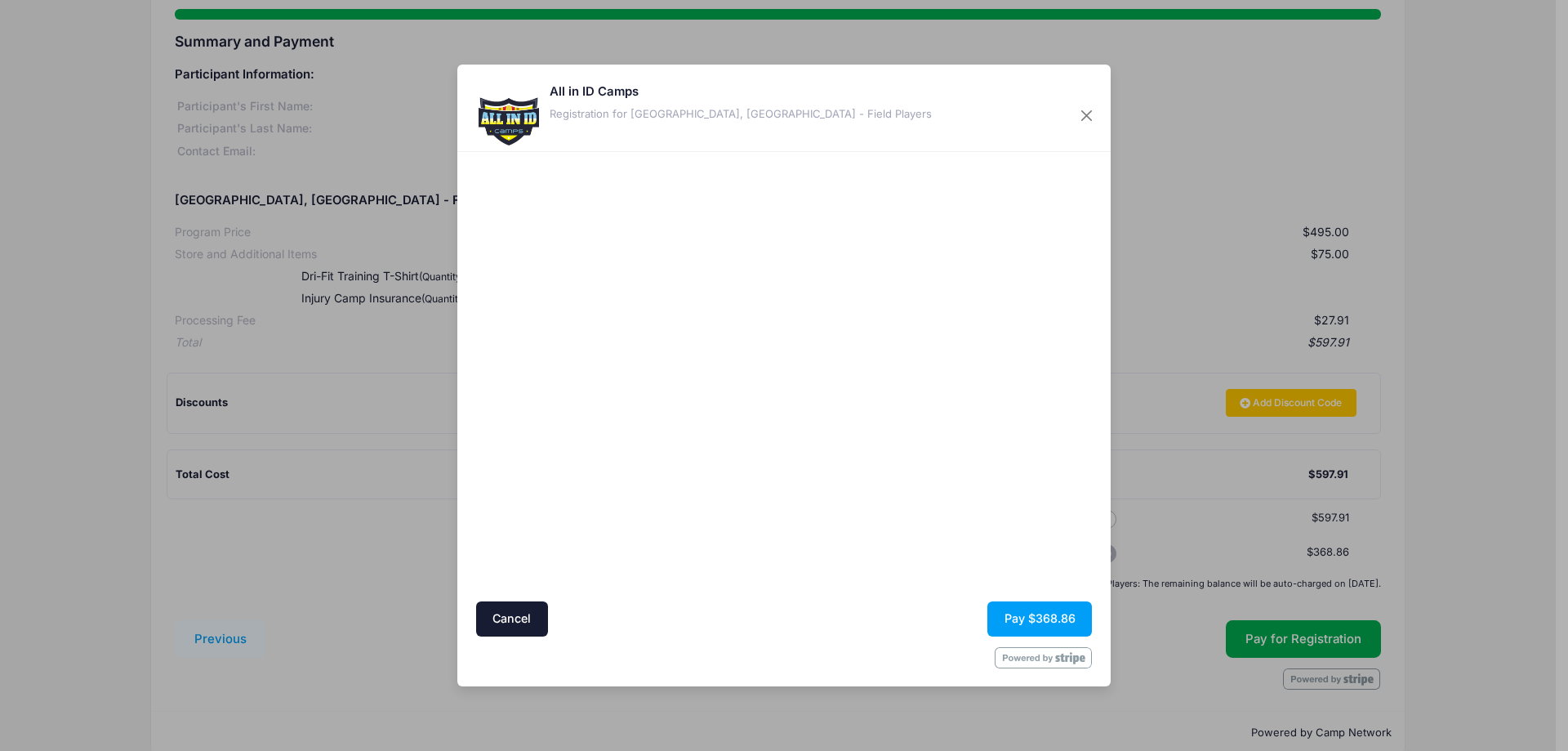
click at [409, 594] on div "All in ID Camps Registration for Tampa, FL - Field Players Cancel Pay $368.86" at bounding box center [784, 375] width 1568 height 751
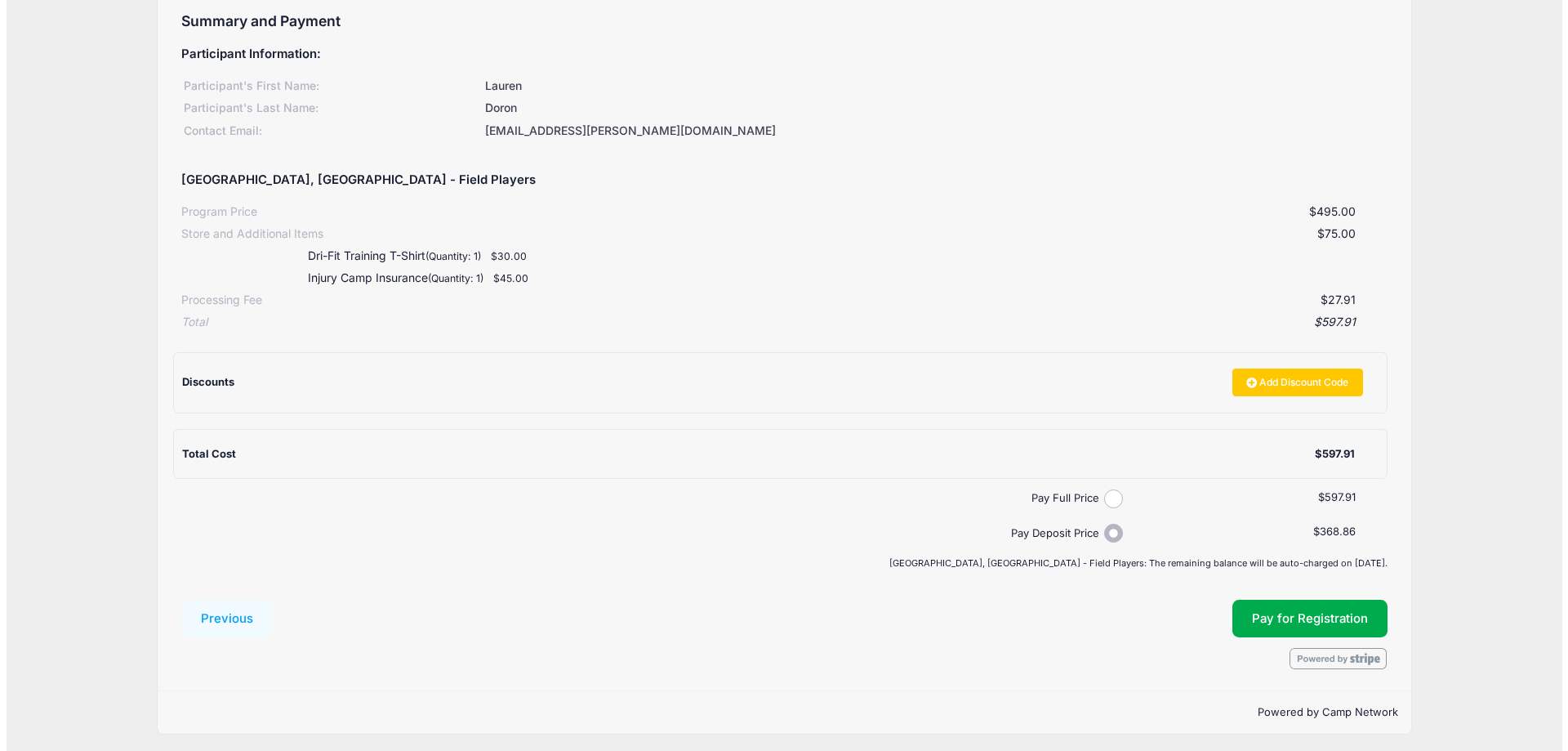
scroll to position [154, 0]
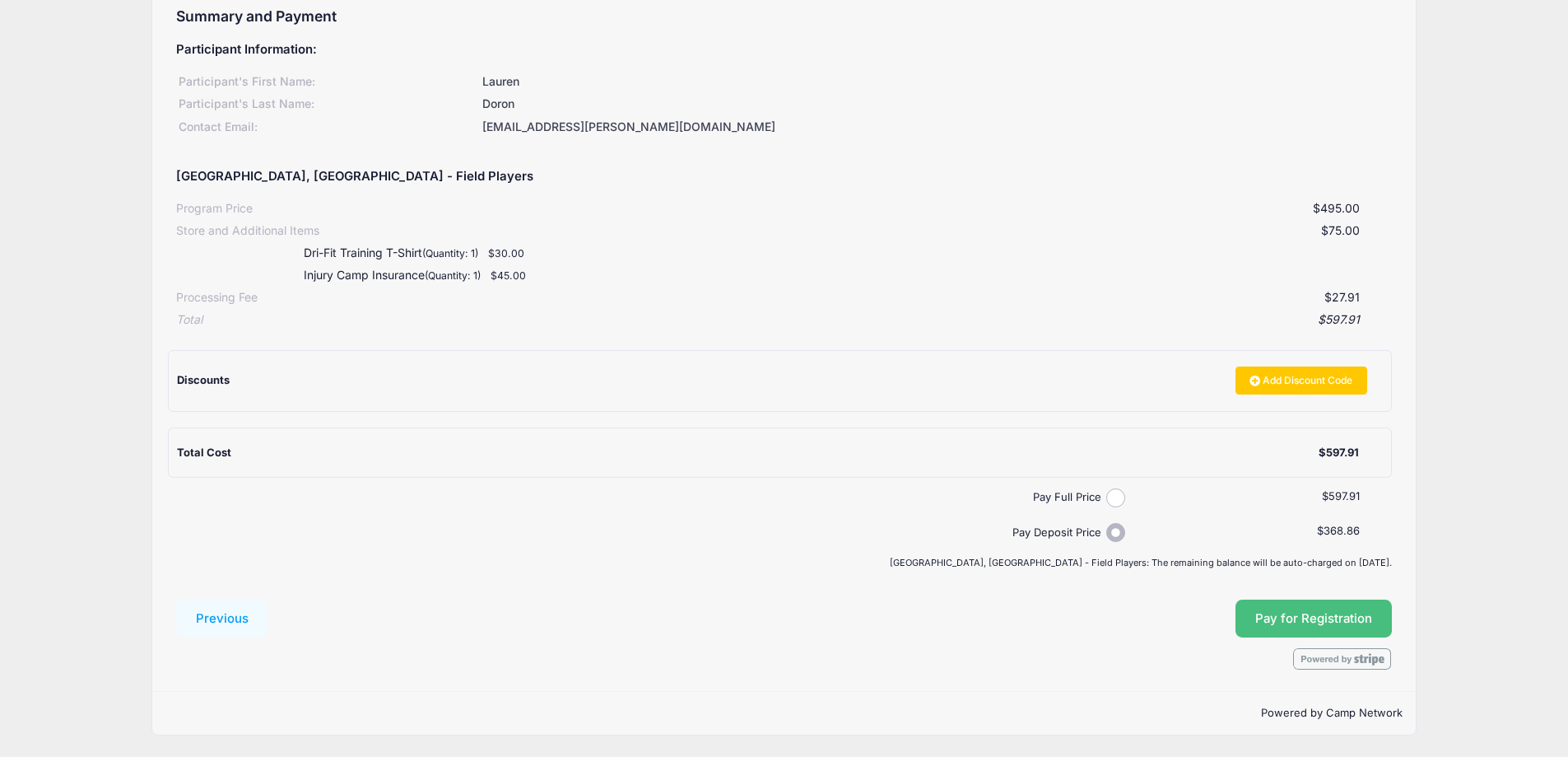
click at [1291, 615] on button "Pay for Registration" at bounding box center [1314, 618] width 156 height 38
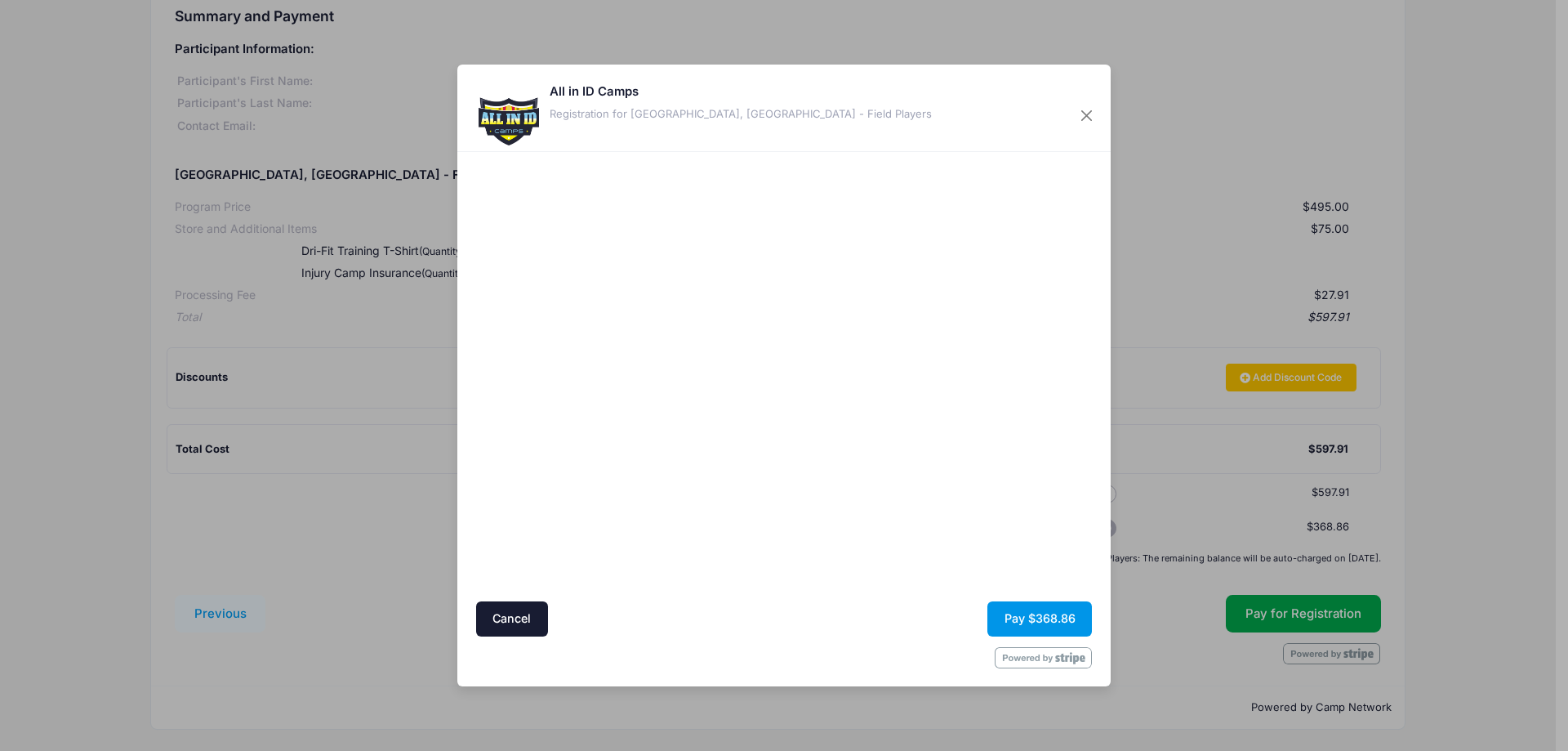
click at [1039, 616] on button "Pay $368.86" at bounding box center [1039, 618] width 105 height 35
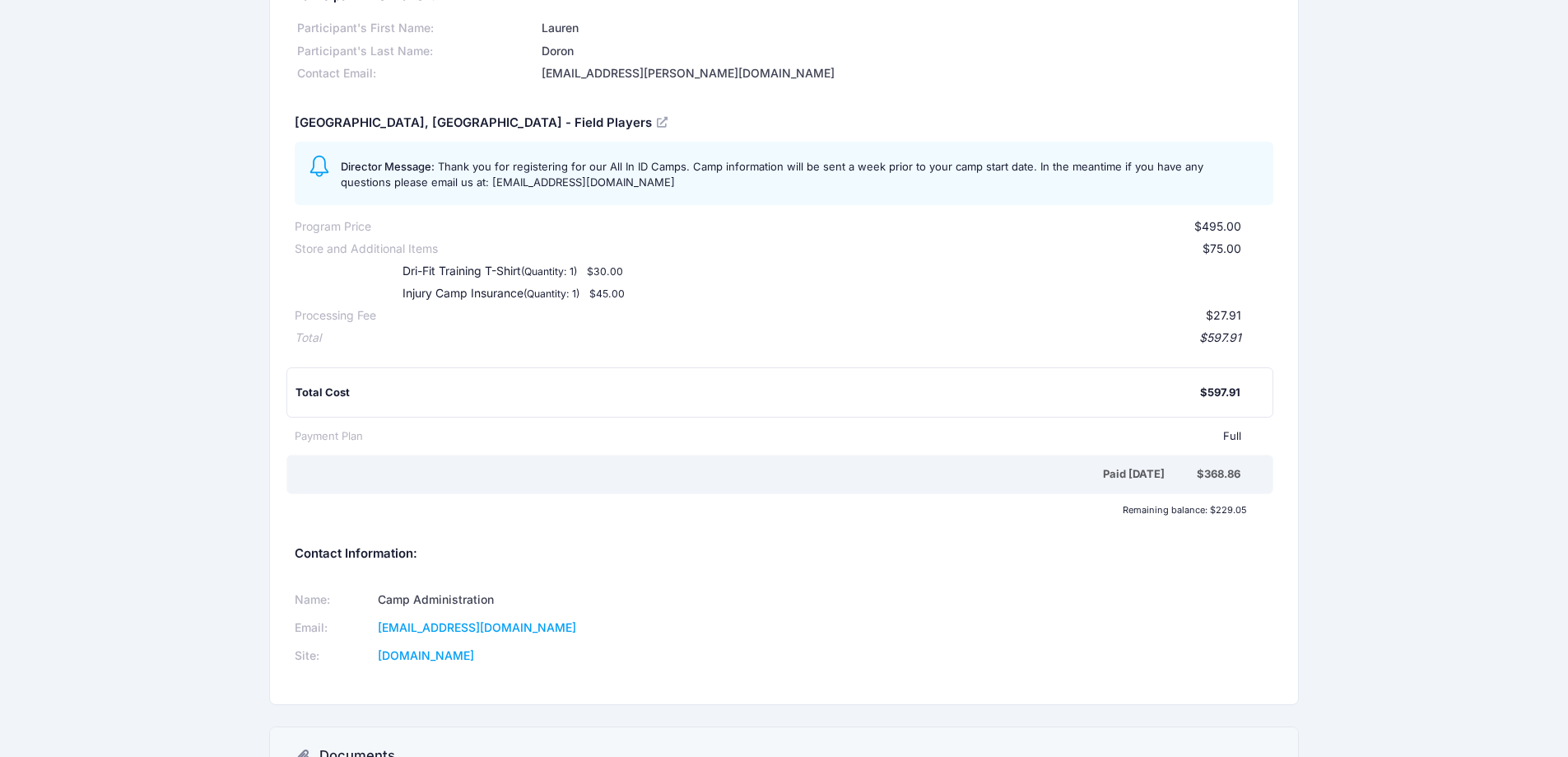
scroll to position [312, 0]
